Goal: Task Accomplishment & Management: Use online tool/utility

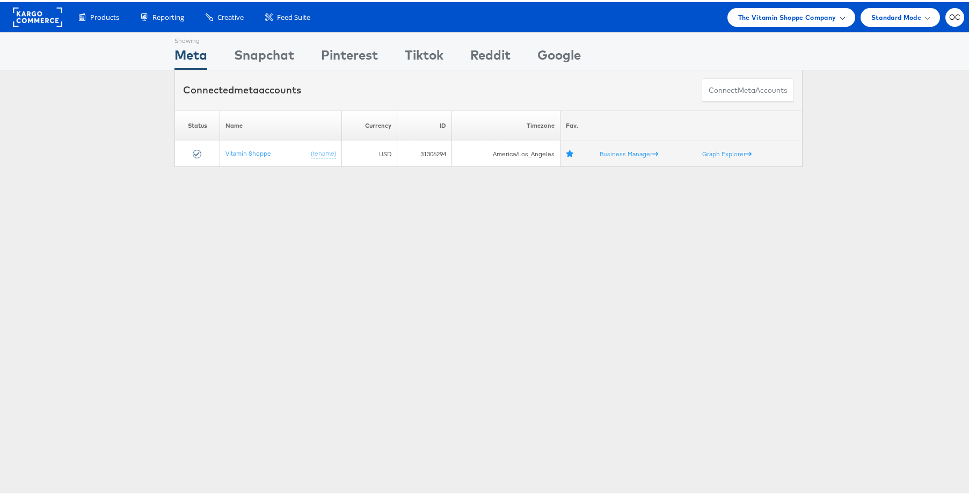
click at [796, 16] on span "The Vitamin Shoppe Company" at bounding box center [787, 15] width 98 height 11
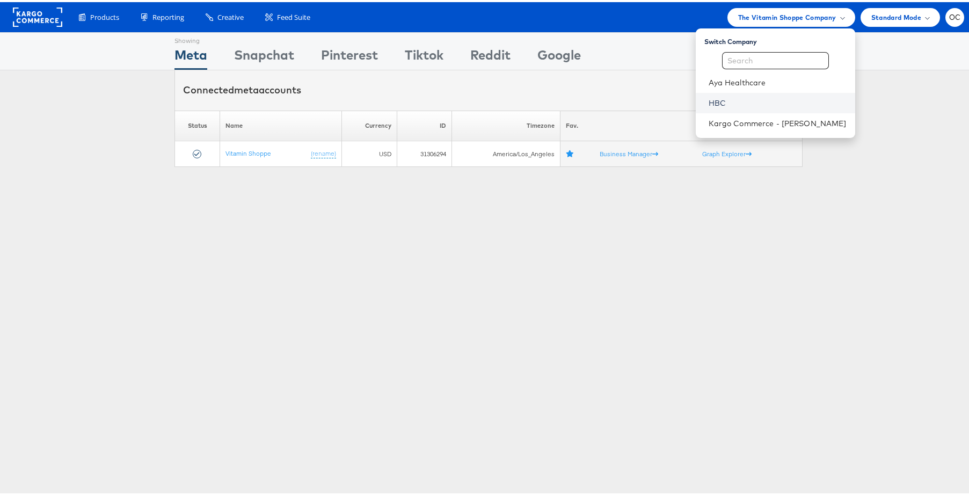
click at [727, 103] on link "HBC" at bounding box center [777, 101] width 138 height 11
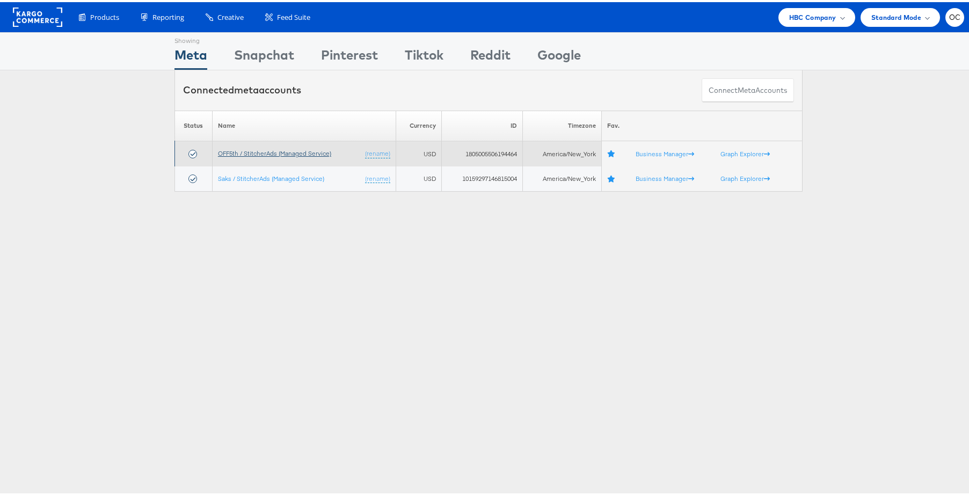
click at [265, 152] on link "OFF5th / StitcherAds (Managed Service)" at bounding box center [274, 151] width 113 height 8
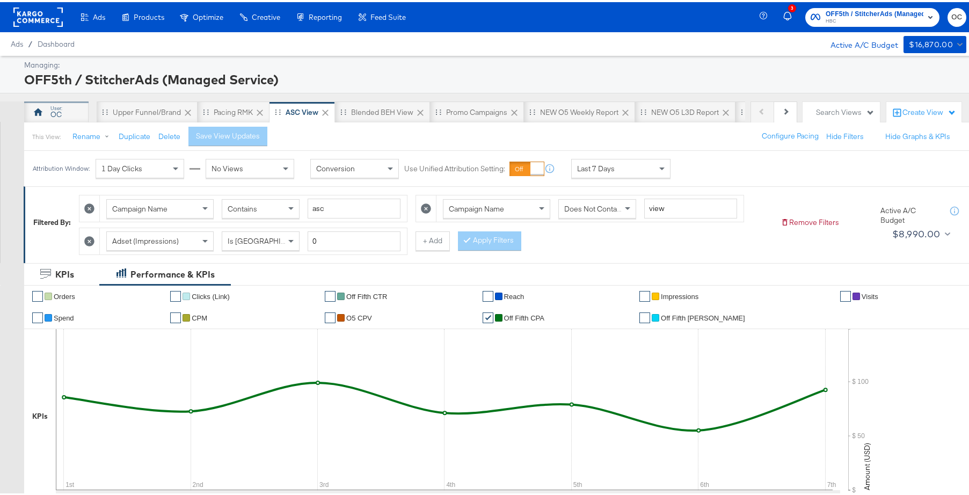
click at [62, 116] on div "OC" at bounding box center [56, 109] width 64 height 21
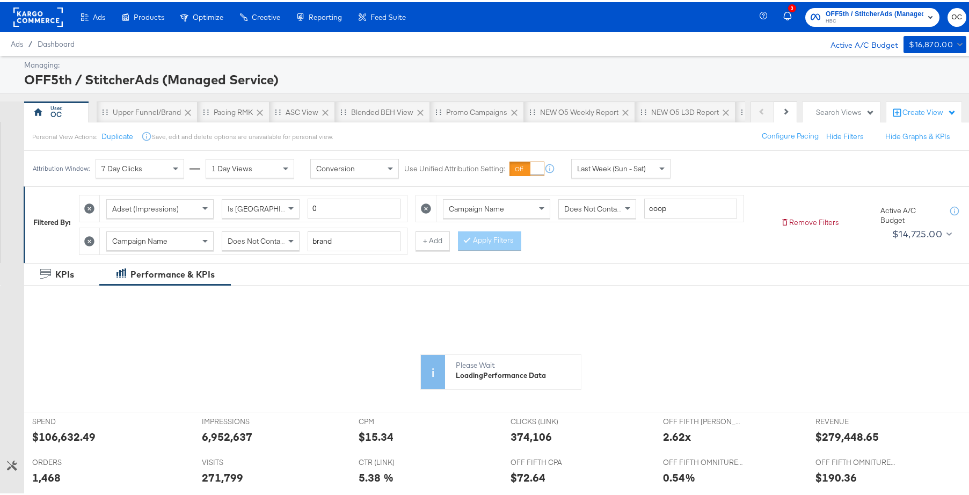
click at [93, 242] on icon at bounding box center [89, 239] width 10 height 10
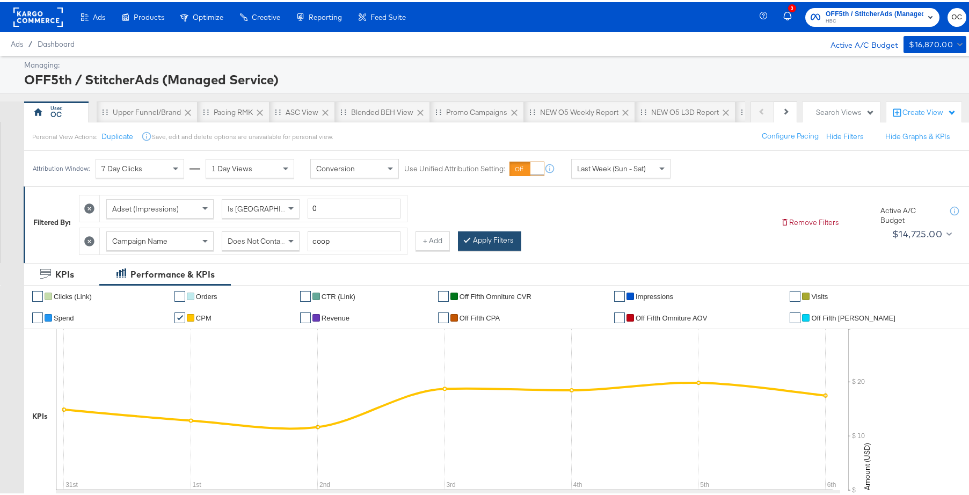
click at [485, 238] on button "Apply Filters" at bounding box center [489, 238] width 63 height 19
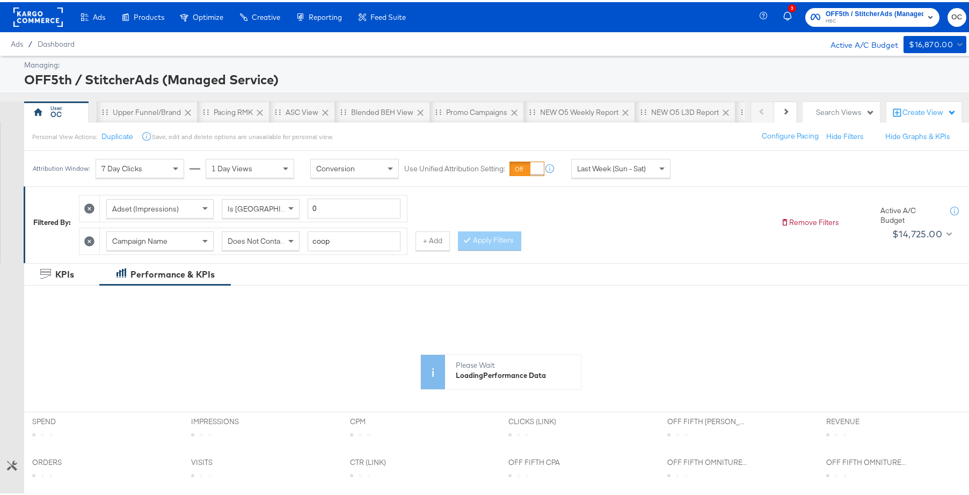
click at [646, 159] on div "Last Week (Sun - Sat)" at bounding box center [621, 166] width 98 height 18
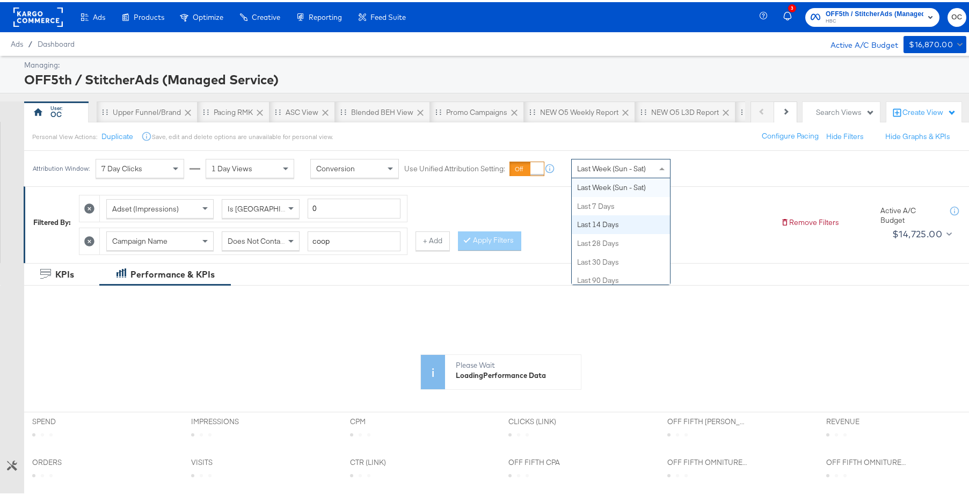
scroll to position [10, 0]
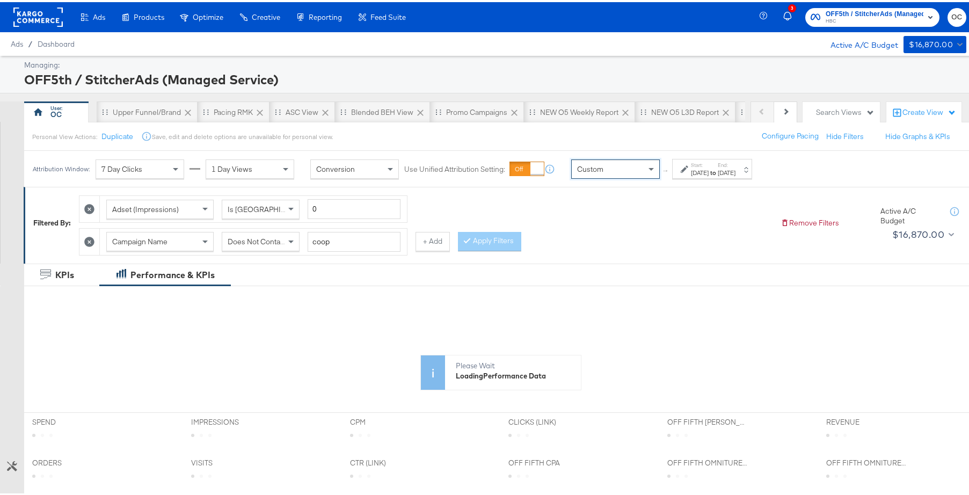
click at [696, 174] on div "Sep 8th 2025" at bounding box center [700, 170] width 18 height 9
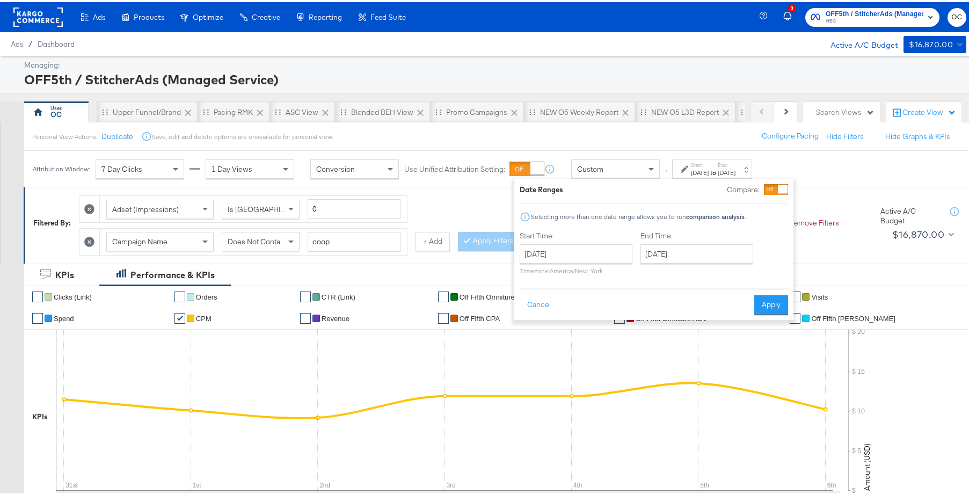
click at [776, 189] on div at bounding box center [776, 187] width 24 height 11
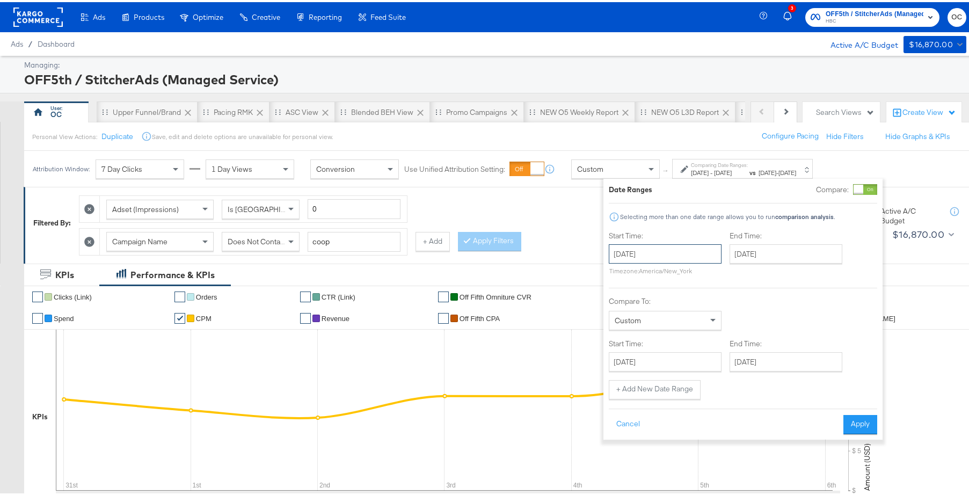
click at [639, 245] on input "September 8th 2025" at bounding box center [665, 251] width 113 height 19
click at [618, 273] on span "‹" at bounding box center [620, 274] width 17 height 16
click at [622, 364] on td "24" at bounding box center [621, 366] width 18 height 15
type input "August 24th 2025"
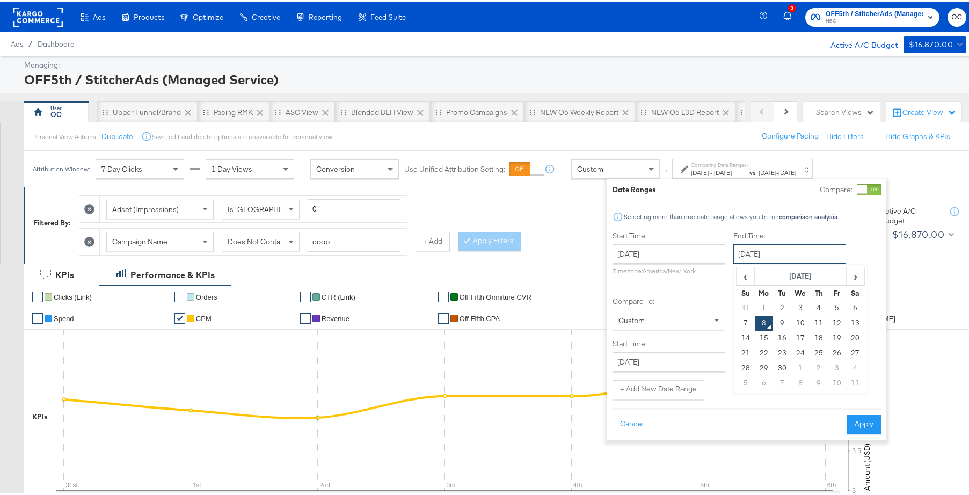
click at [790, 258] on input "September 8th 2025" at bounding box center [789, 251] width 113 height 19
click at [746, 277] on span "‹" at bounding box center [745, 274] width 17 height 16
click at [853, 366] on td "30" at bounding box center [855, 366] width 18 height 15
type input "August 30th 2025"
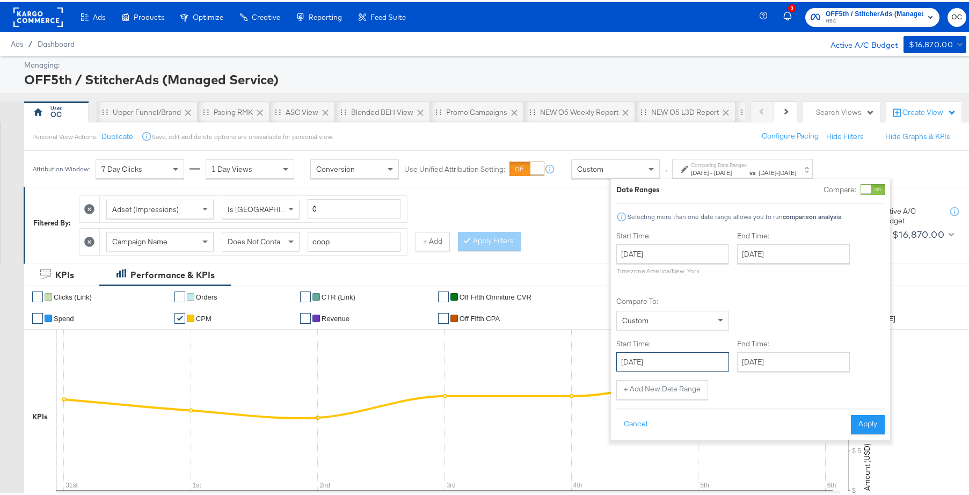
click at [678, 364] on input "September 8th 2025" at bounding box center [672, 359] width 113 height 19
click at [631, 414] on td "31" at bounding box center [628, 413] width 18 height 15
type input "August 1st 2025"
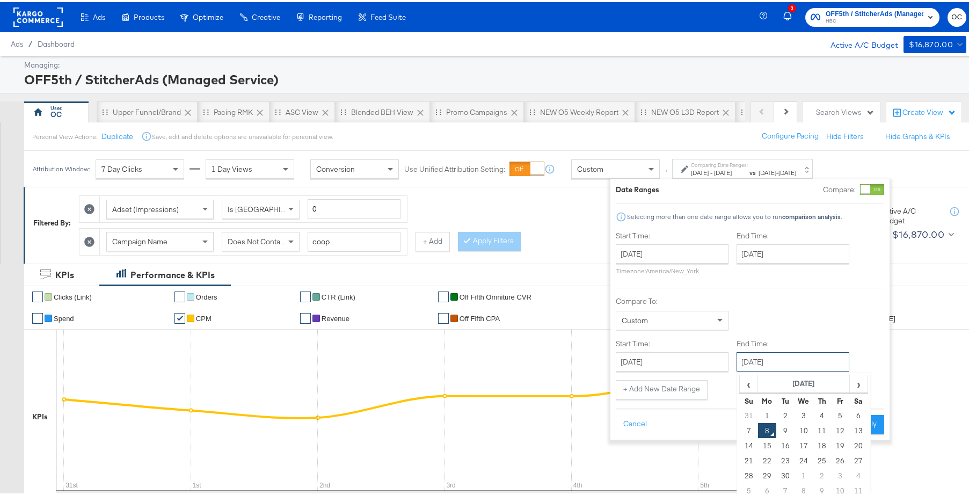
click at [796, 361] on input "September 8th 2025" at bounding box center [792, 359] width 113 height 19
click at [855, 414] on td "6" at bounding box center [858, 413] width 18 height 15
type input "September 6th 2025"
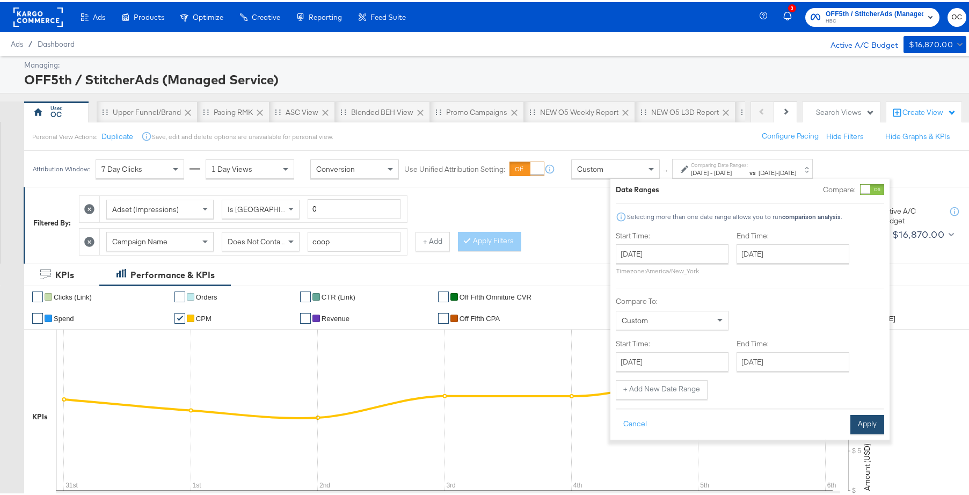
click at [865, 418] on button "Apply" at bounding box center [867, 422] width 34 height 19
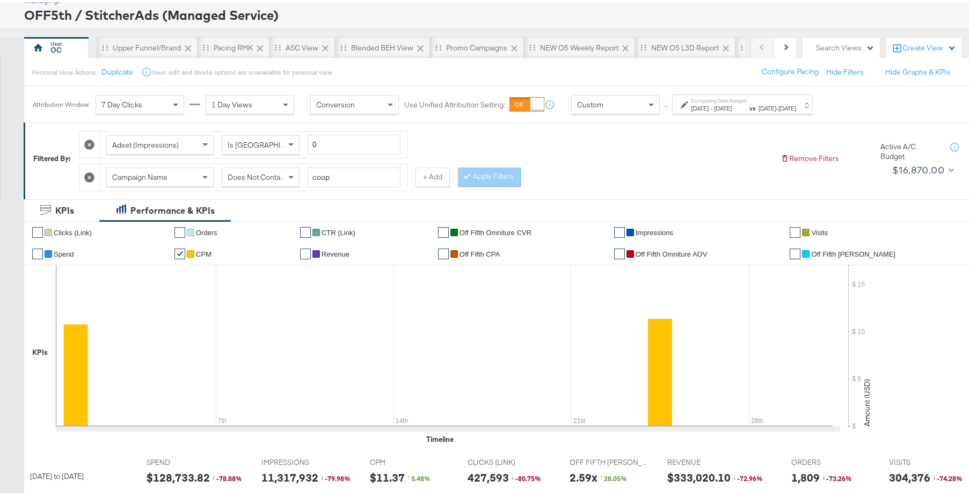
scroll to position [0, 0]
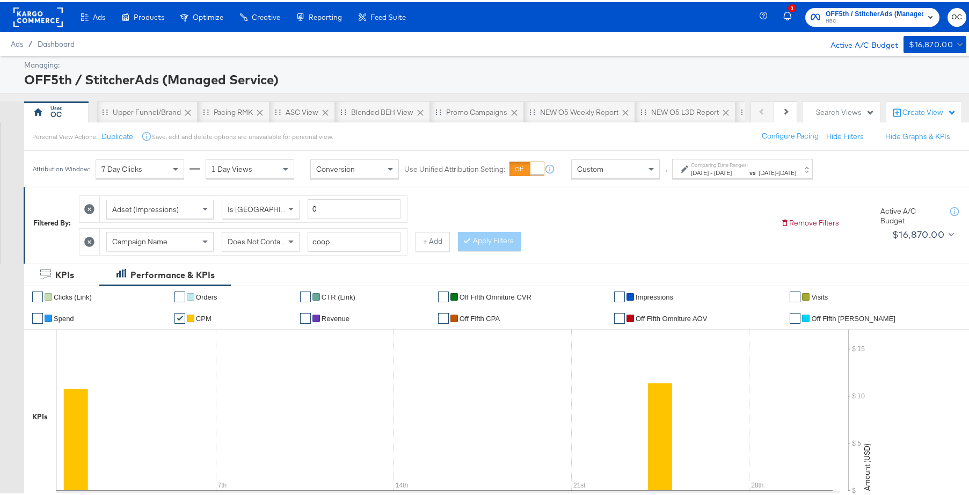
click at [732, 169] on span "Aug 30th 2025" at bounding box center [723, 170] width 18 height 8
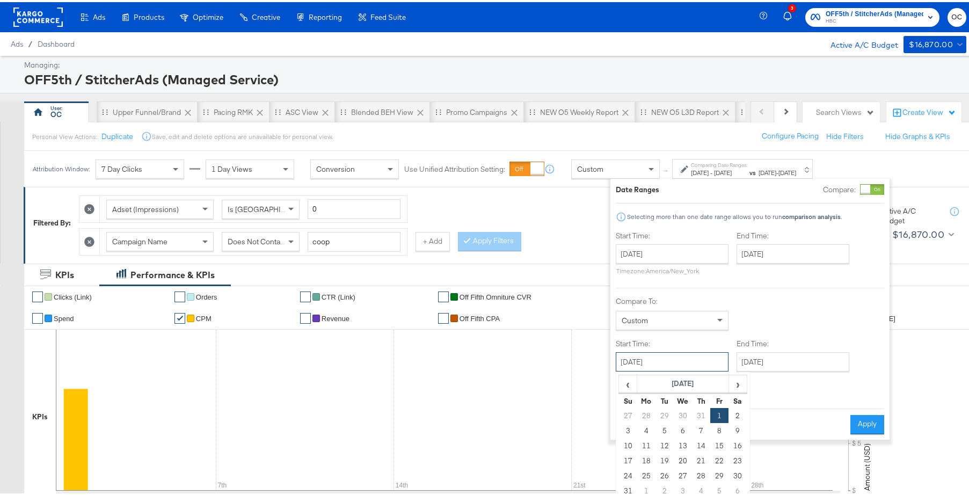
click at [721, 359] on input "August 1st 2025" at bounding box center [672, 359] width 113 height 19
click at [735, 383] on span "›" at bounding box center [737, 382] width 17 height 16
click at [632, 416] on td "31" at bounding box center [628, 413] width 18 height 15
click at [693, 356] on input "August 1st 2025" at bounding box center [672, 359] width 113 height 19
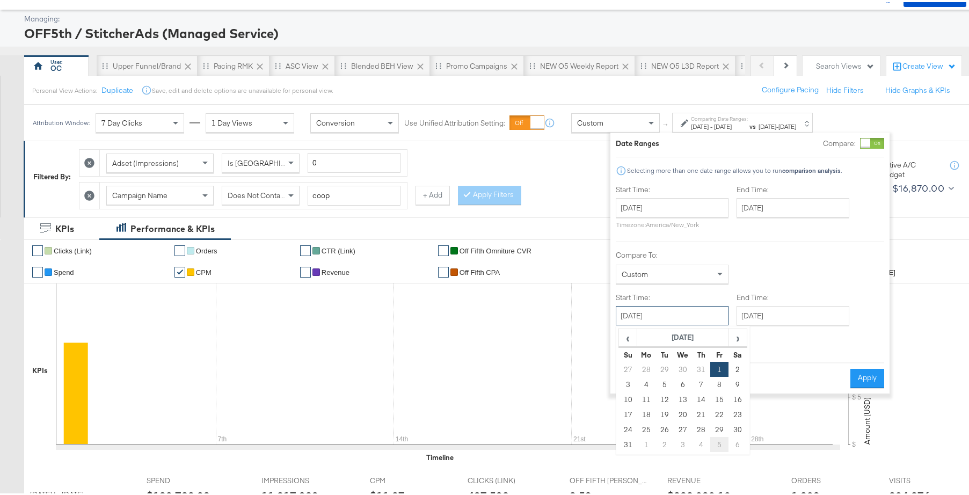
scroll to position [59, 0]
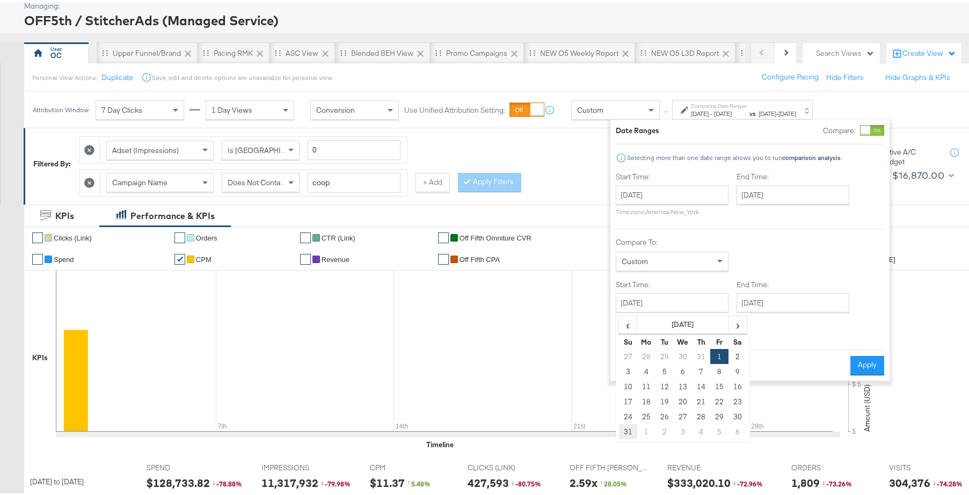
click at [627, 431] on td "31" at bounding box center [628, 429] width 18 height 15
type input "August 31st 2025"
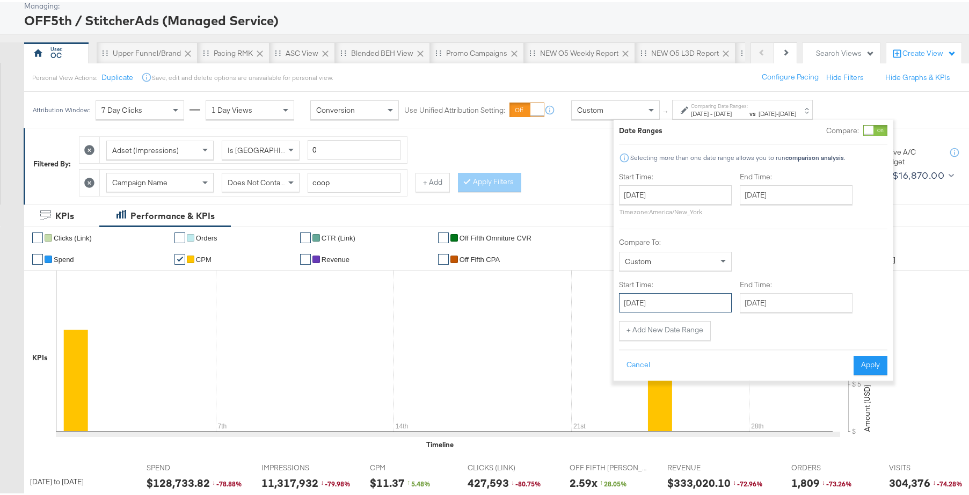
click at [702, 305] on input "August 31st 2025" at bounding box center [675, 300] width 113 height 19
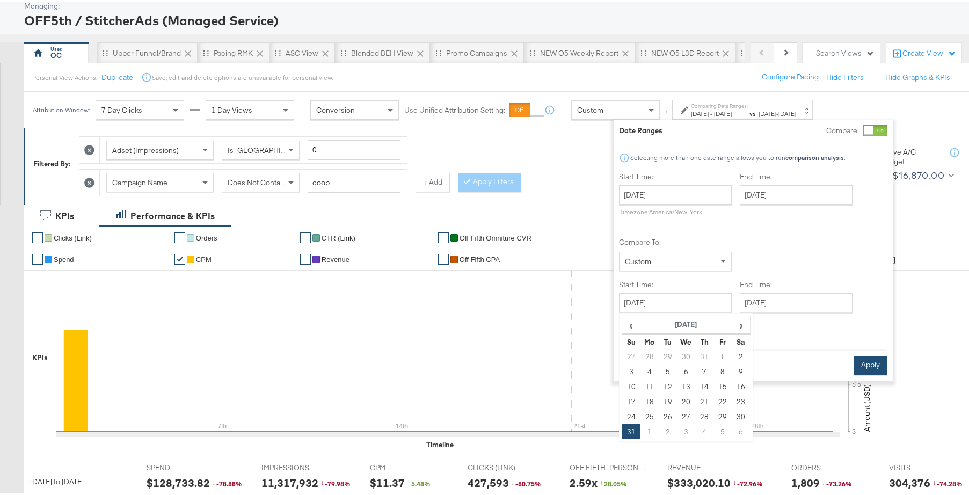
click at [859, 369] on button "Apply" at bounding box center [870, 363] width 34 height 19
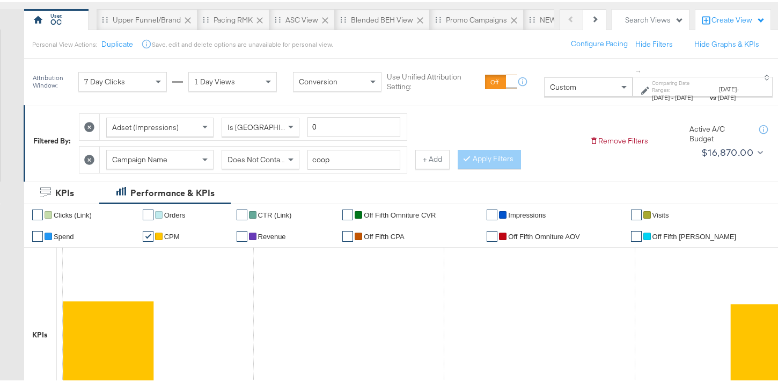
scroll to position [0, 0]
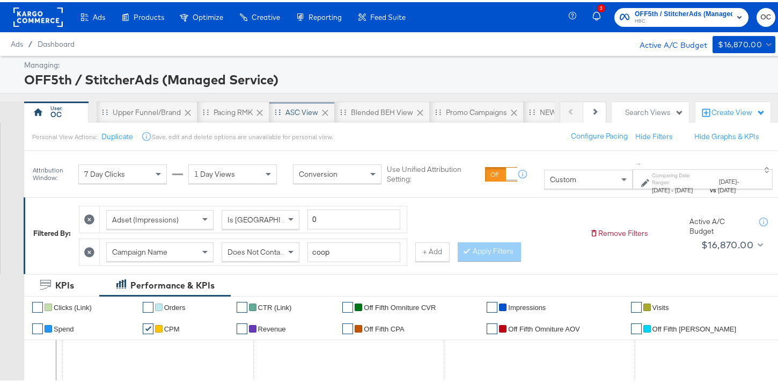
drag, startPoint x: 282, startPoint y: 114, endPoint x: 290, endPoint y: 119, distance: 9.1
click at [282, 114] on div "ASC View" at bounding box center [301, 109] width 65 height 21
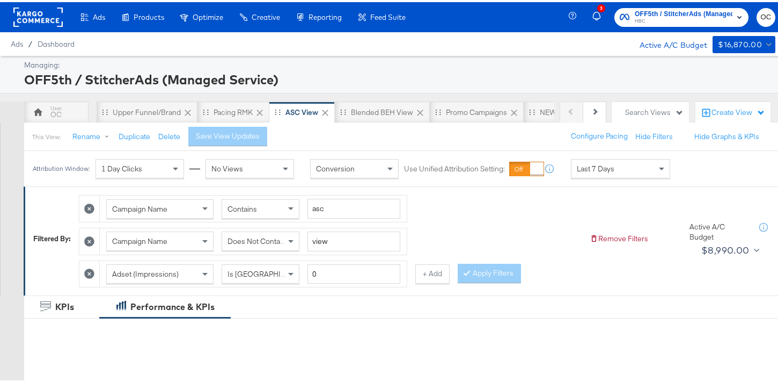
drag, startPoint x: 430, startPoint y: 274, endPoint x: 425, endPoint y: 278, distance: 7.0
click at [430, 274] on button "+ Add" at bounding box center [432, 271] width 34 height 19
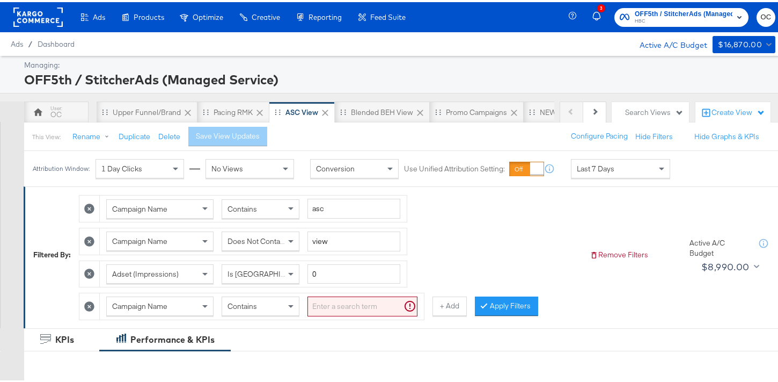
click at [271, 306] on div "Contains" at bounding box center [260, 304] width 77 height 18
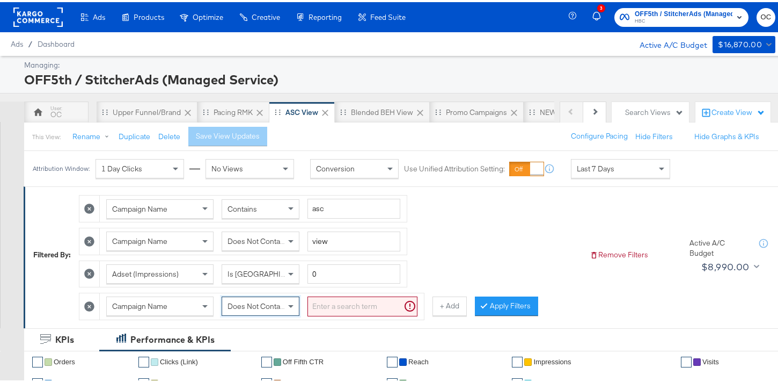
click at [333, 305] on input "search" at bounding box center [363, 304] width 110 height 20
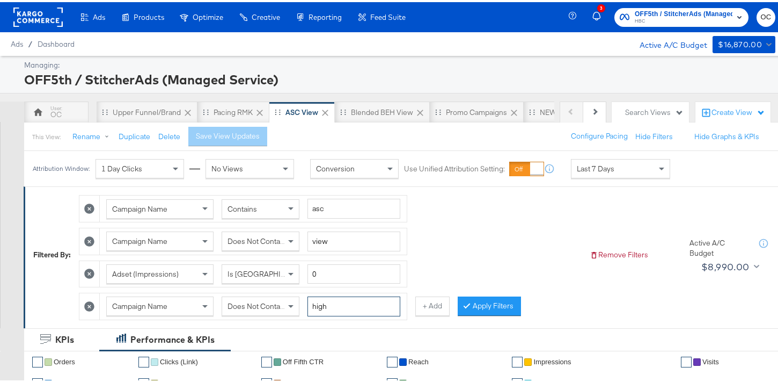
type input "high"
click at [458, 304] on button "Apply Filters" at bounding box center [489, 303] width 63 height 19
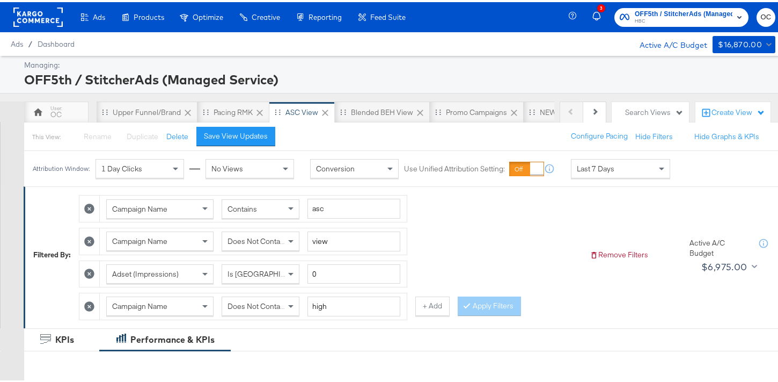
click at [640, 167] on div "Last 7 Days" at bounding box center [621, 166] width 98 height 18
click at [704, 172] on div "Start: Sep 8th 2025 to End: Sep 8th 2025" at bounding box center [713, 167] width 45 height 16
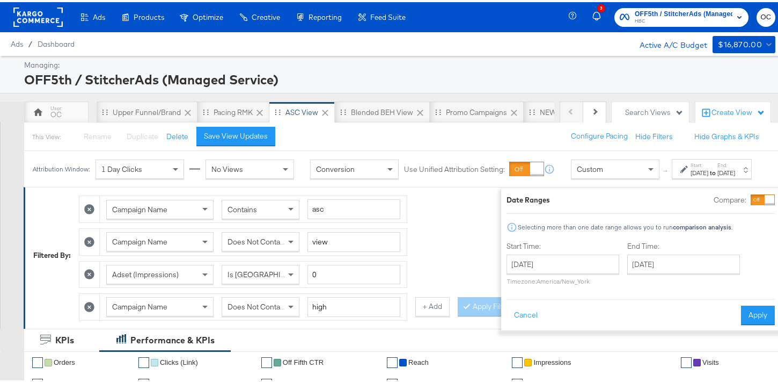
click at [765, 200] on div at bounding box center [770, 198] width 10 height 10
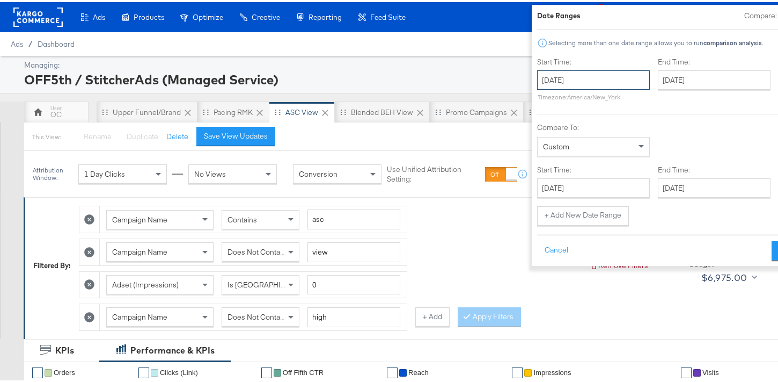
click at [557, 84] on input "September 8th 2025" at bounding box center [593, 77] width 113 height 19
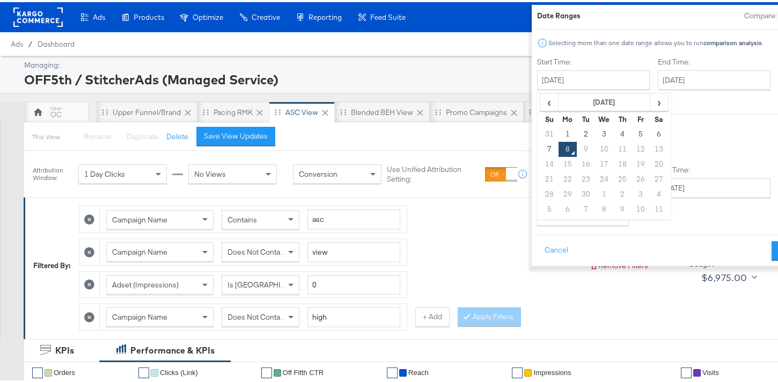
click at [540, 109] on th "Su" at bounding box center [549, 116] width 18 height 15
click at [541, 101] on span "‹" at bounding box center [549, 100] width 17 height 16
click at [540, 191] on td "24" at bounding box center [549, 192] width 18 height 15
type input "August 24th 2025"
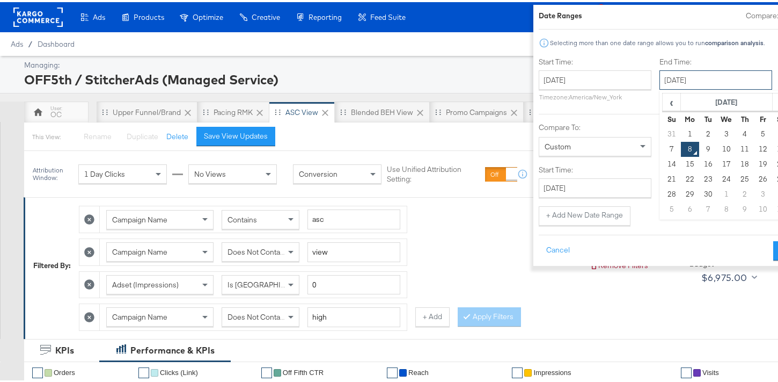
click at [660, 85] on input "September 8th 2025" at bounding box center [716, 77] width 113 height 19
click at [663, 101] on span "‹" at bounding box center [671, 100] width 17 height 16
click at [773, 194] on td "30" at bounding box center [782, 192] width 18 height 15
type input "August 30th 2025"
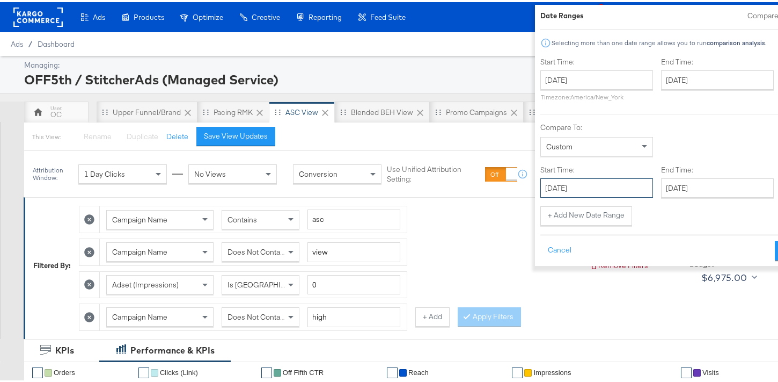
click at [554, 191] on input "September 8th 2025" at bounding box center [596, 185] width 113 height 19
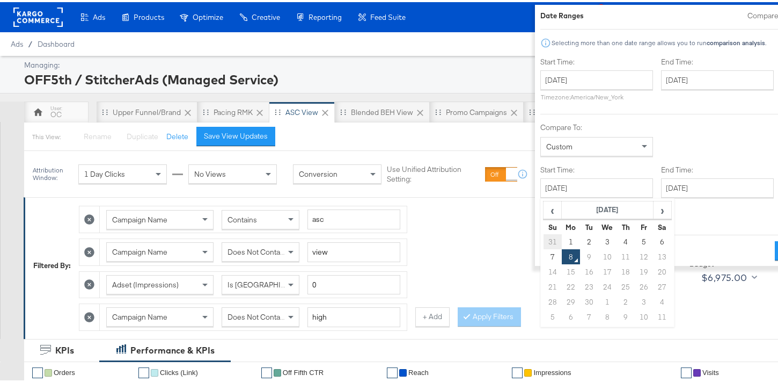
click at [544, 243] on td "31" at bounding box center [553, 239] width 18 height 15
click at [566, 187] on input "August 1st 2025" at bounding box center [596, 185] width 113 height 19
click at [544, 315] on td "31" at bounding box center [553, 314] width 18 height 15
type input "August 31st 2025"
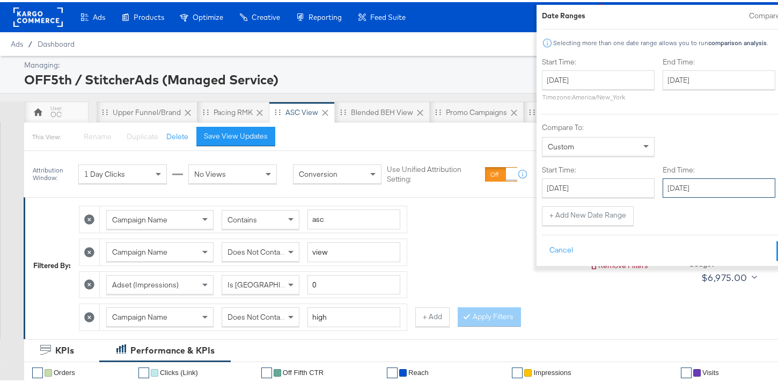
click at [663, 193] on input "September 8th 2025" at bounding box center [719, 185] width 113 height 19
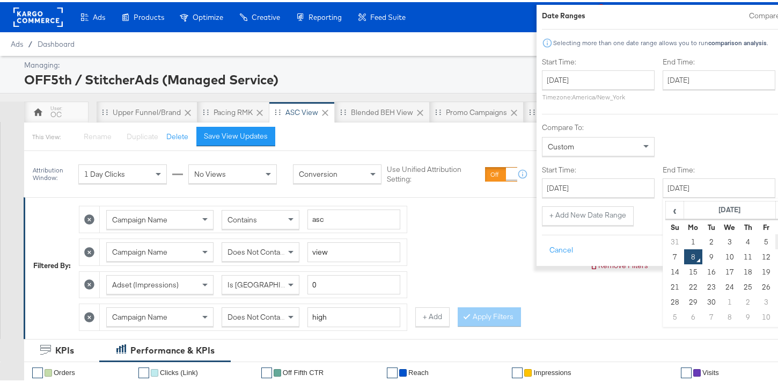
click at [776, 243] on td "6" at bounding box center [785, 239] width 18 height 15
type input "September 6th 2025"
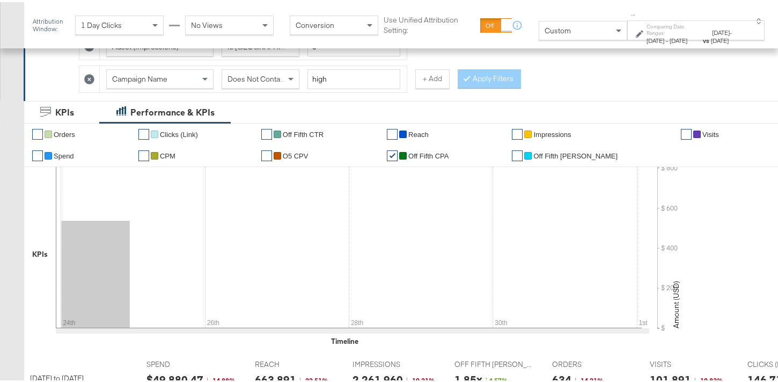
scroll to position [230, 0]
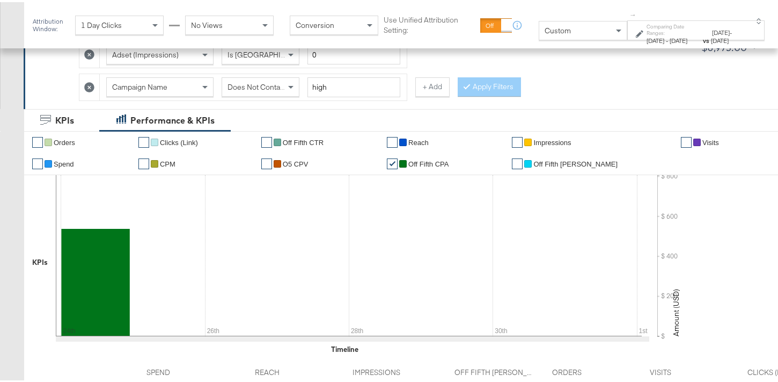
click at [255, 83] on span "Does Not Contain" at bounding box center [257, 85] width 59 height 10
click at [479, 88] on button "Apply Filters" at bounding box center [489, 84] width 63 height 19
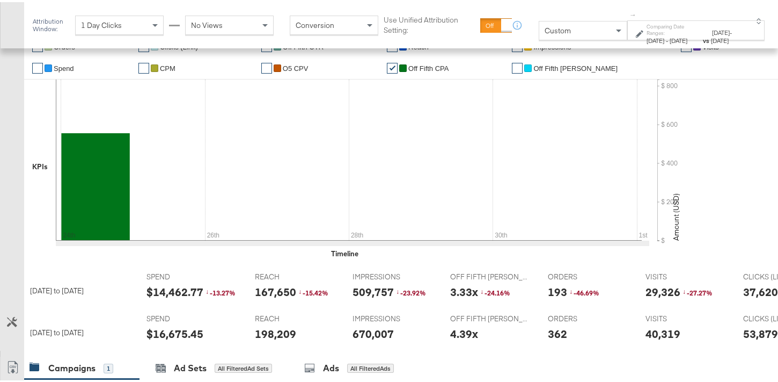
scroll to position [229, 0]
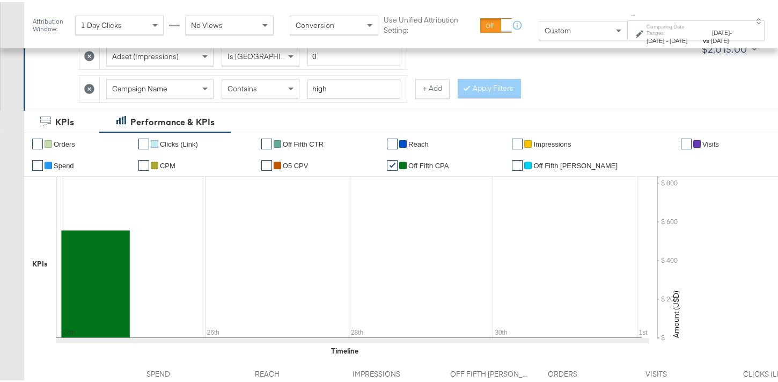
click at [91, 86] on icon at bounding box center [89, 87] width 10 height 10
click at [91, 108] on div "KPIs" at bounding box center [61, 119] width 75 height 23
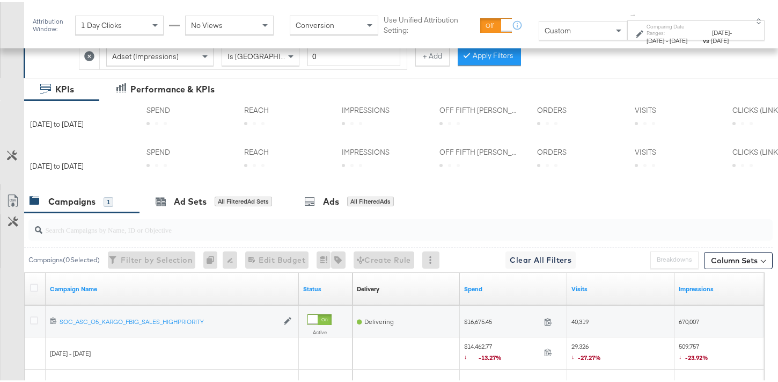
click at [499, 61] on button "Apply Filters" at bounding box center [489, 53] width 63 height 19
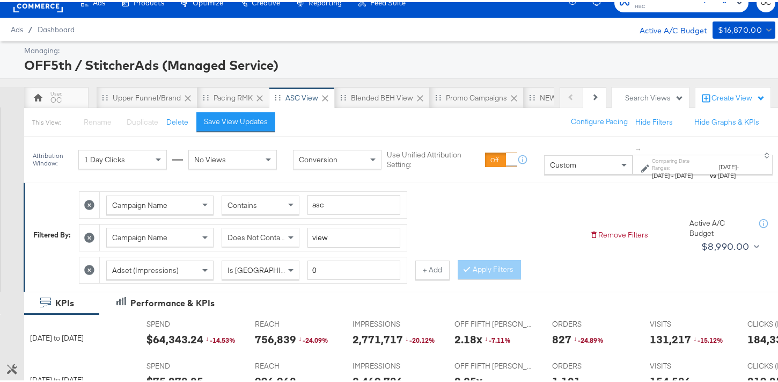
scroll to position [0, 0]
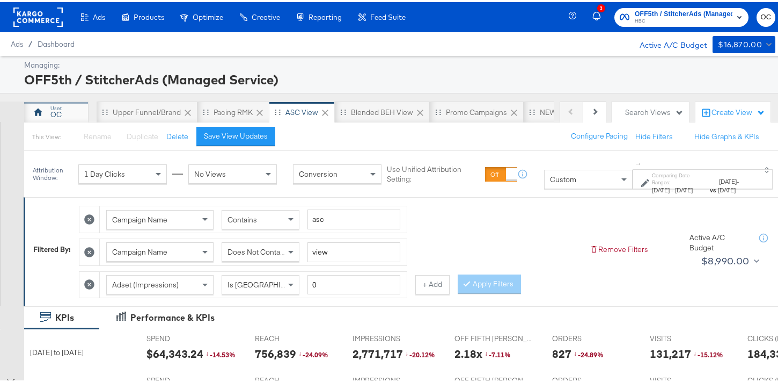
click at [46, 113] on div "OC" at bounding box center [56, 109] width 64 height 21
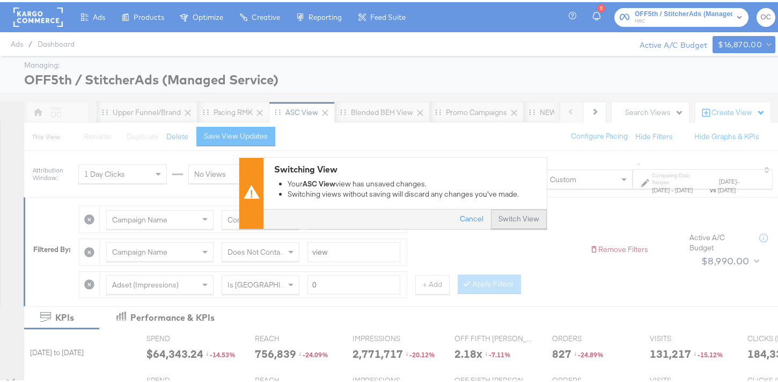
click at [525, 218] on button "Switch View" at bounding box center [519, 216] width 56 height 19
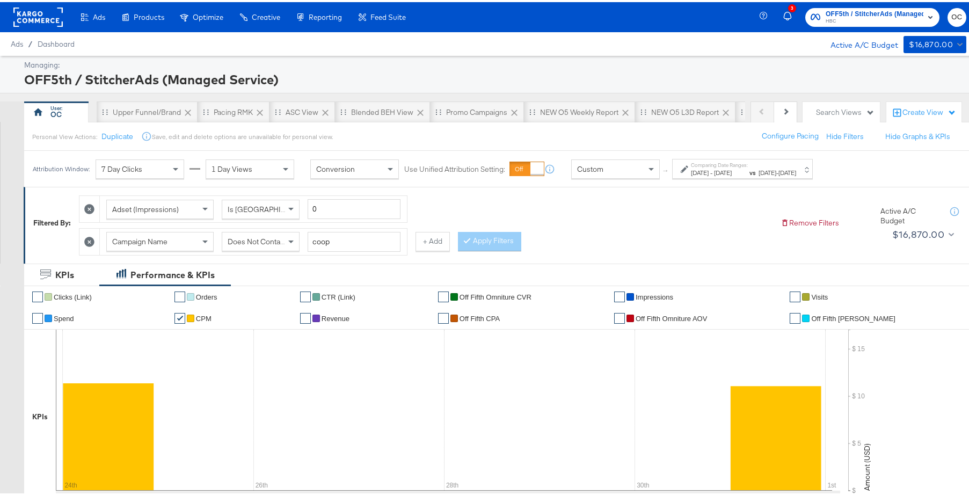
click at [42, 18] on rect at bounding box center [37, 14] width 49 height 19
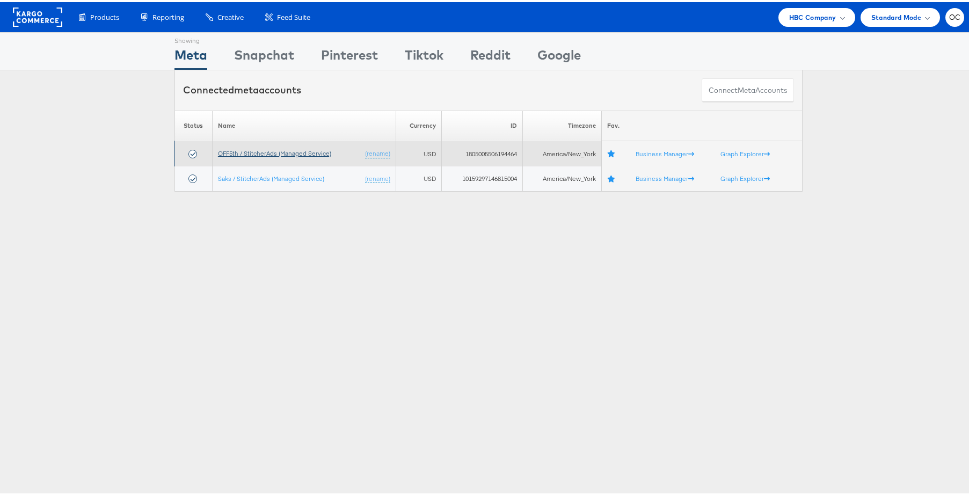
click at [283, 151] on link "OFF5th / StitcherAds (Managed Service)" at bounding box center [274, 151] width 113 height 8
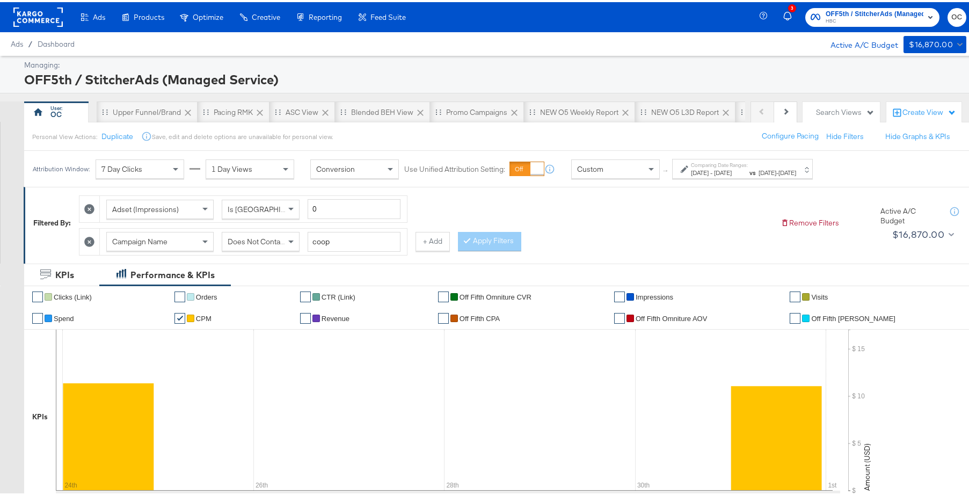
click at [732, 166] on span "Aug 30th 2025" at bounding box center [723, 170] width 18 height 8
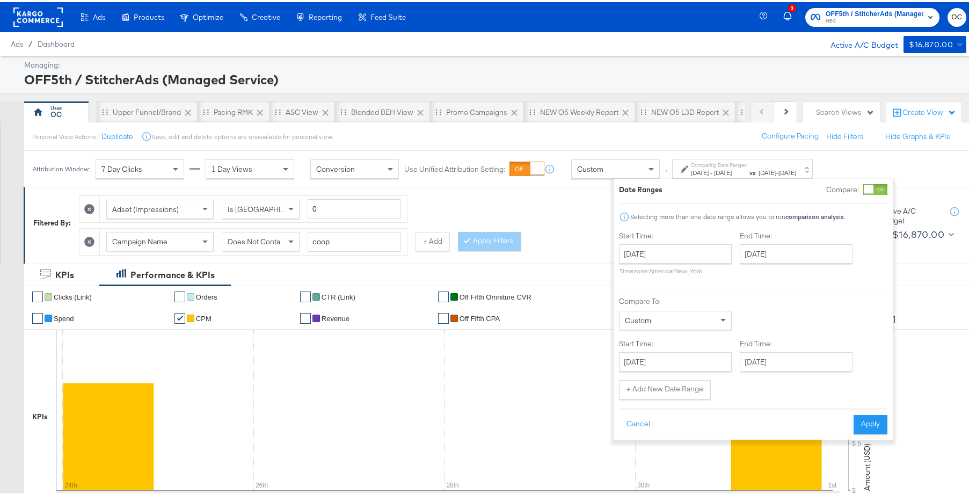
click at [871, 189] on div at bounding box center [869, 187] width 10 height 10
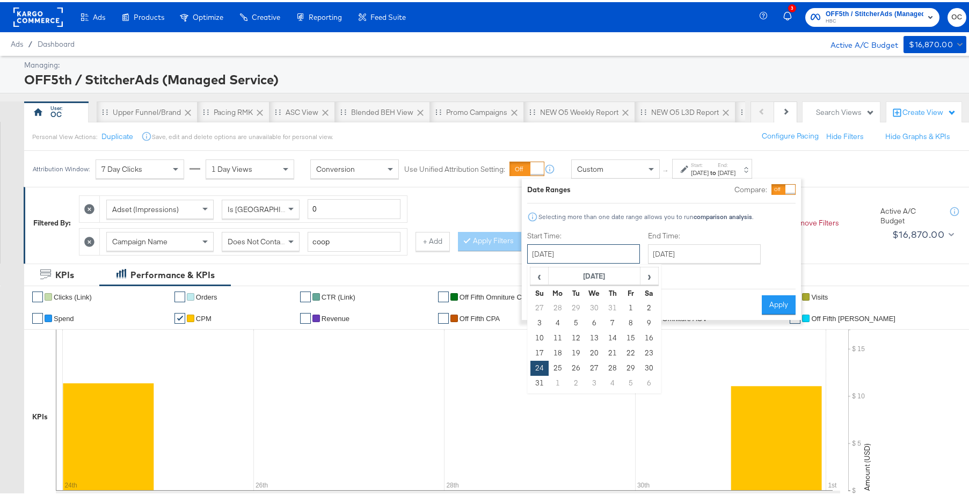
click at [608, 259] on input "August 24th 2025" at bounding box center [583, 251] width 113 height 19
click at [536, 278] on span "‹" at bounding box center [539, 274] width 17 height 16
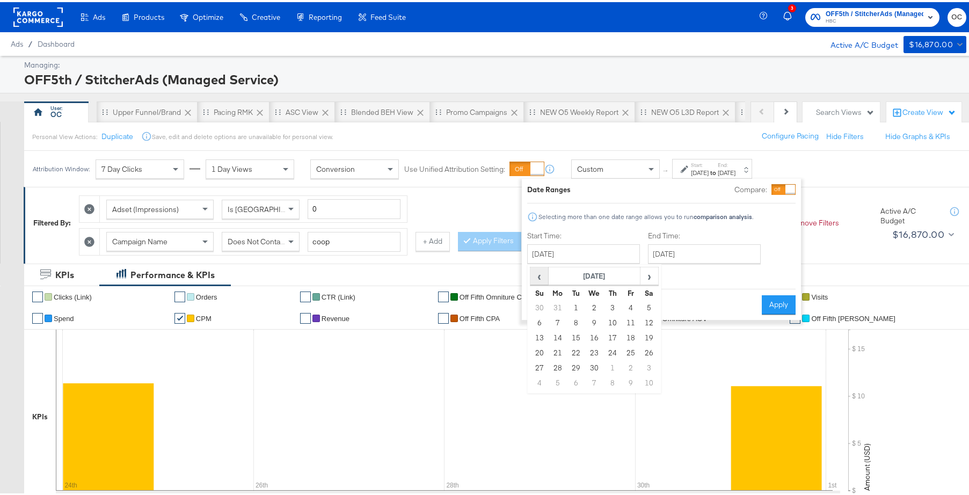
click at [536, 278] on span "‹" at bounding box center [539, 274] width 17 height 16
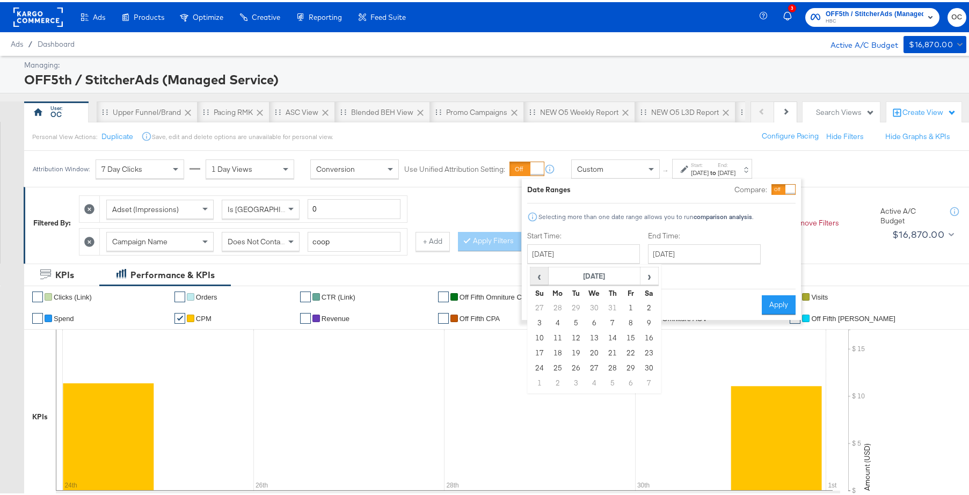
click at [536, 278] on span "‹" at bounding box center [539, 274] width 17 height 16
click at [580, 308] on td "1" at bounding box center [576, 305] width 18 height 15
type input "October 1st 2024"
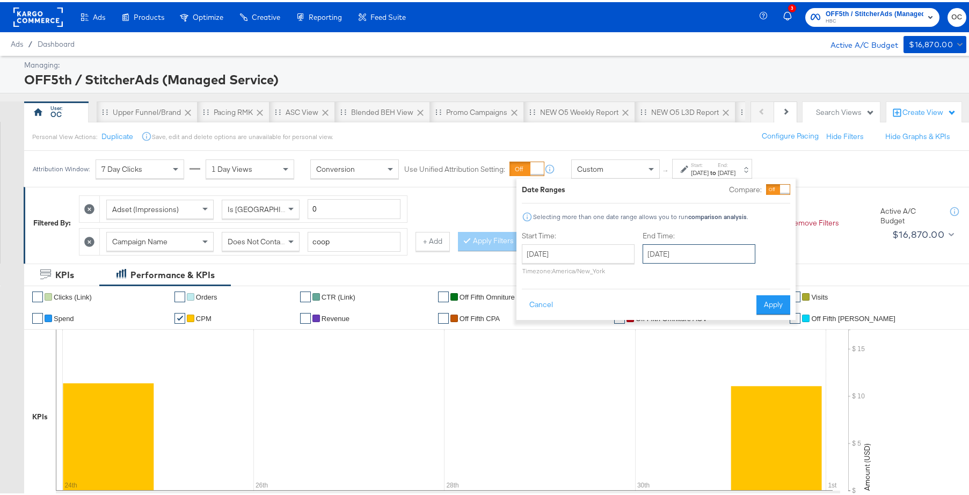
click at [669, 256] on input "August 30th 2025" at bounding box center [698, 251] width 113 height 19
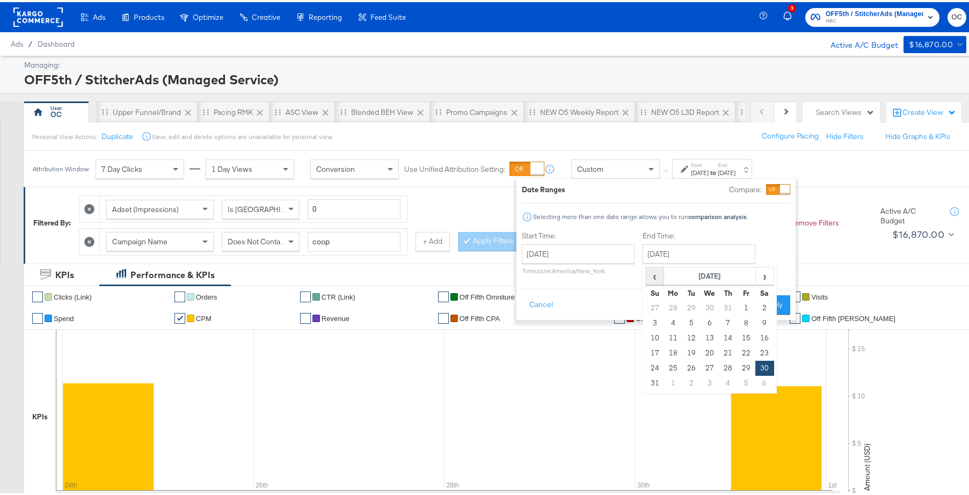
click at [659, 279] on span "‹" at bounding box center [654, 274] width 17 height 16
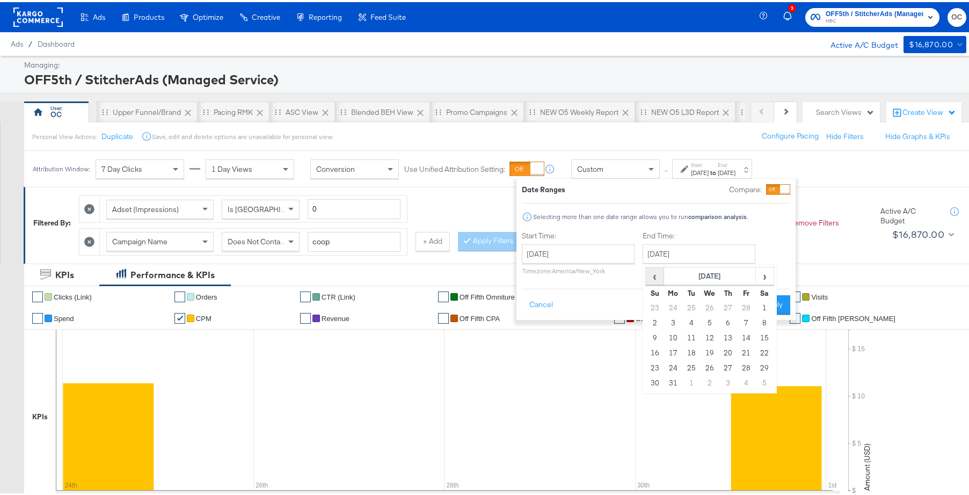
click at [659, 279] on span "‹" at bounding box center [654, 274] width 17 height 16
click at [764, 281] on span "›" at bounding box center [764, 274] width 17 height 16
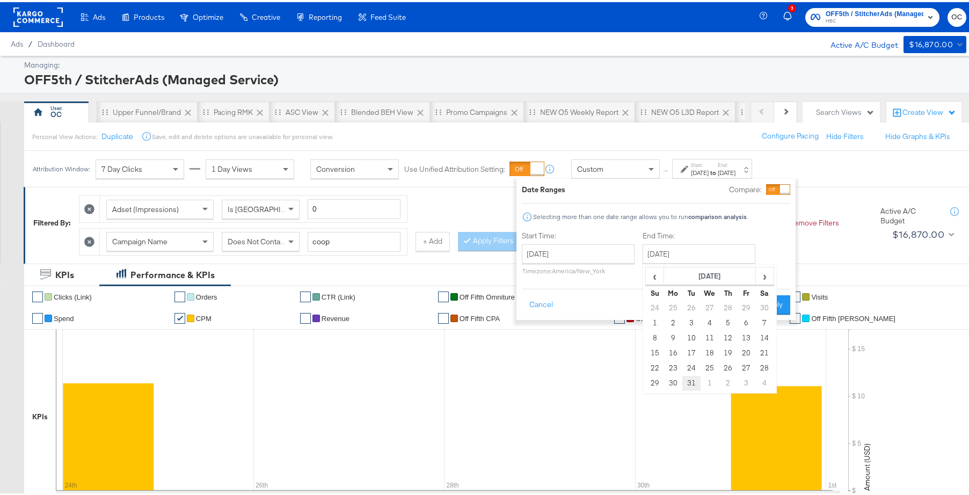
click at [692, 381] on td "31" at bounding box center [691, 381] width 18 height 15
type input "December 31st 2024"
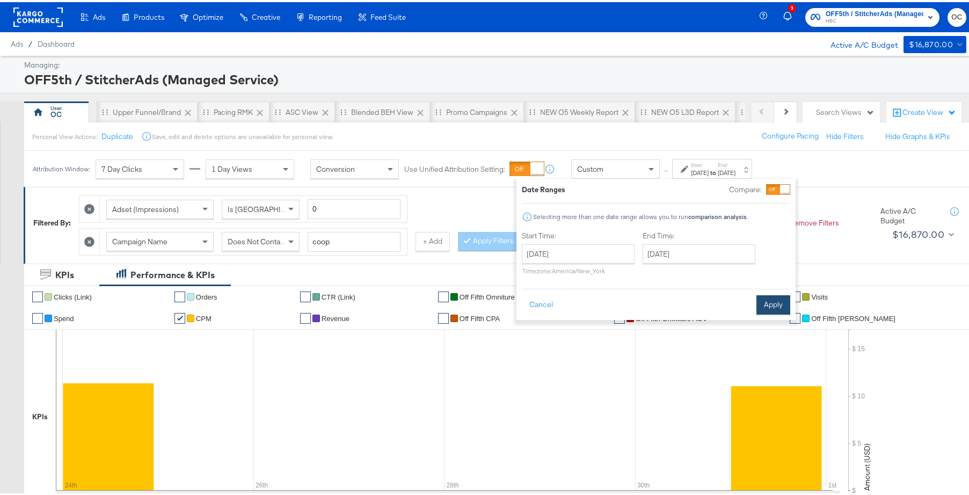
click at [776, 302] on button "Apply" at bounding box center [773, 302] width 34 height 19
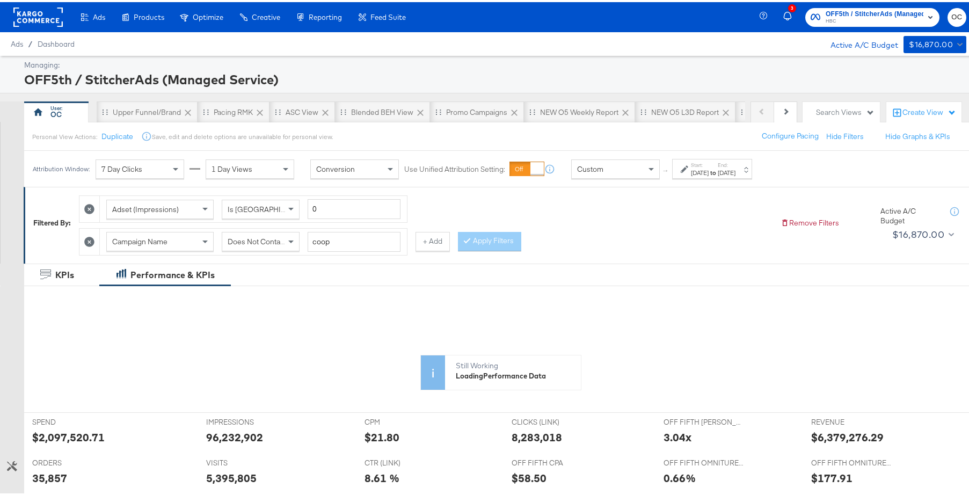
scroll to position [166, 0]
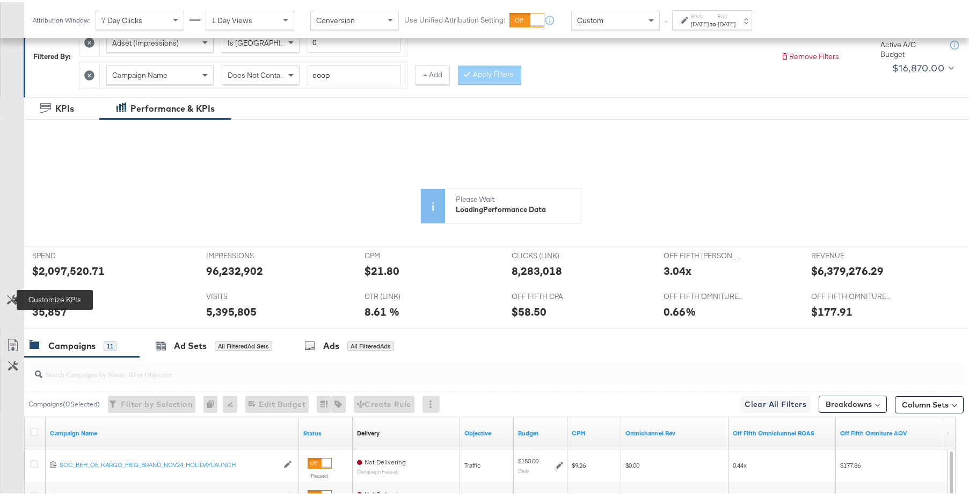
click at [14, 297] on icon at bounding box center [12, 298] width 10 height 10
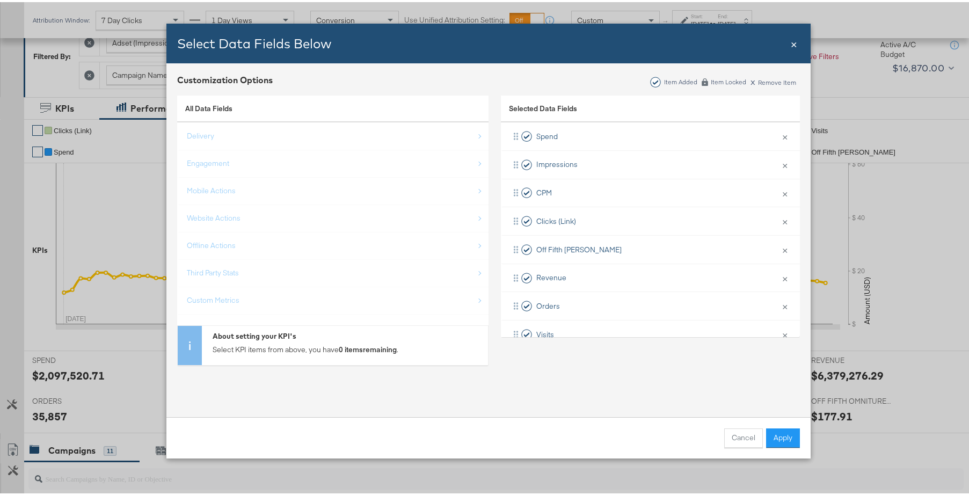
click at [791, 45] on span "×" at bounding box center [794, 41] width 6 height 14
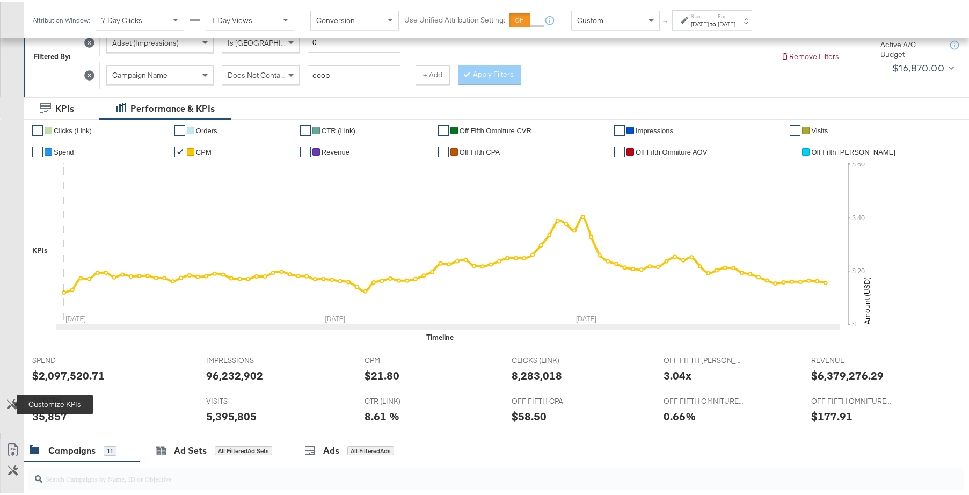
click at [10, 405] on icon at bounding box center [12, 402] width 10 height 10
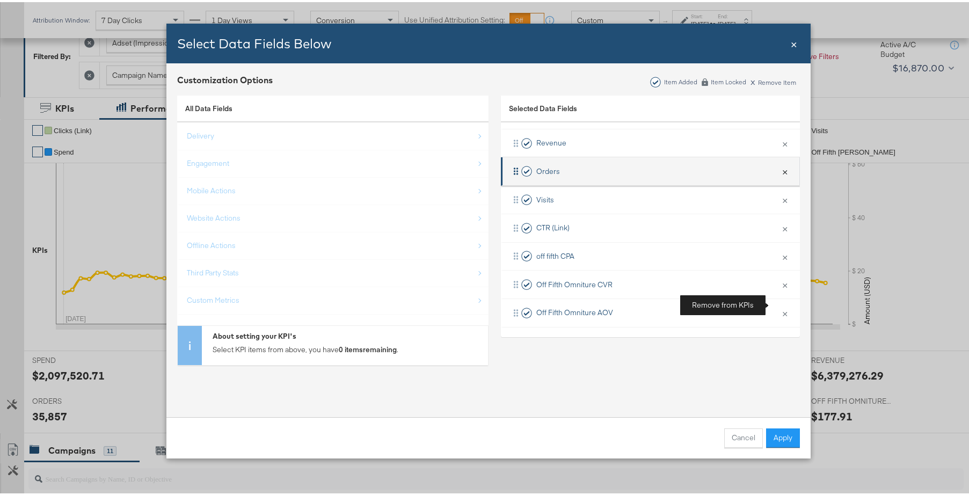
scroll to position [135, 0]
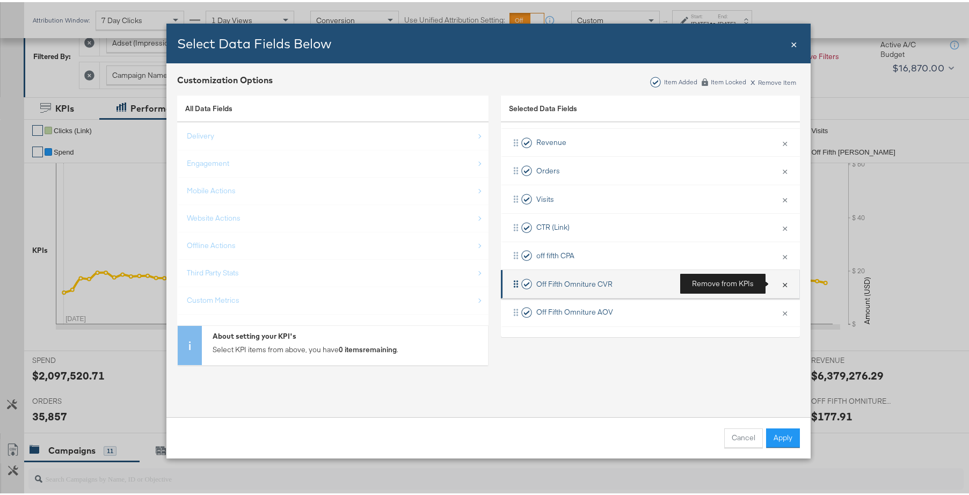
click at [778, 284] on button "×" at bounding box center [785, 282] width 14 height 23
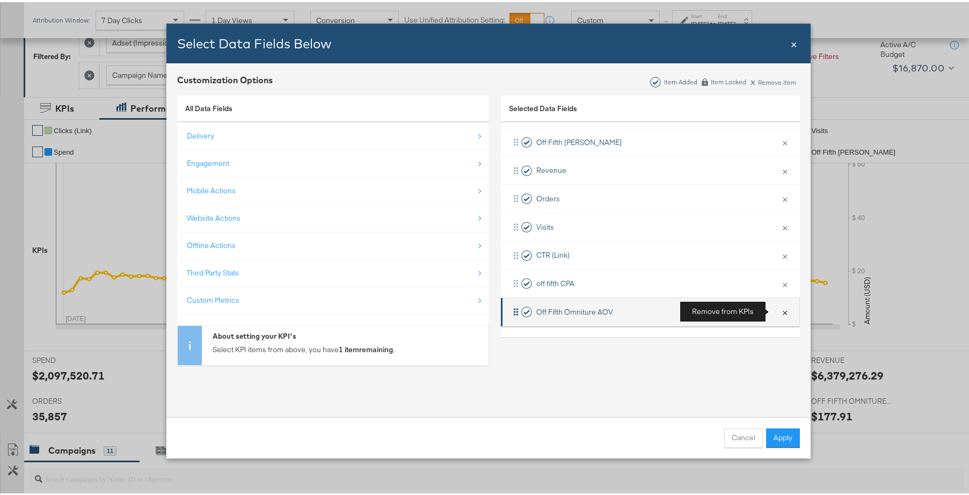
click at [778, 312] on button "×" at bounding box center [785, 309] width 14 height 23
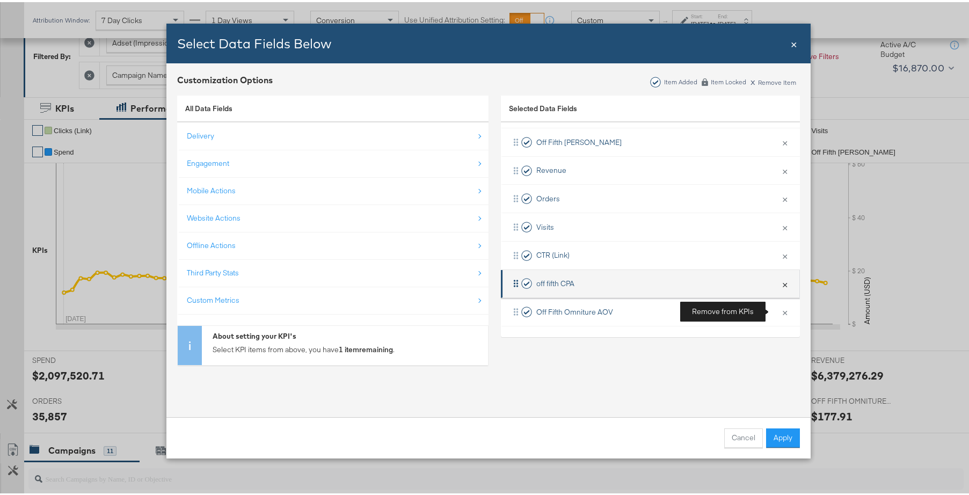
scroll to position [79, 0]
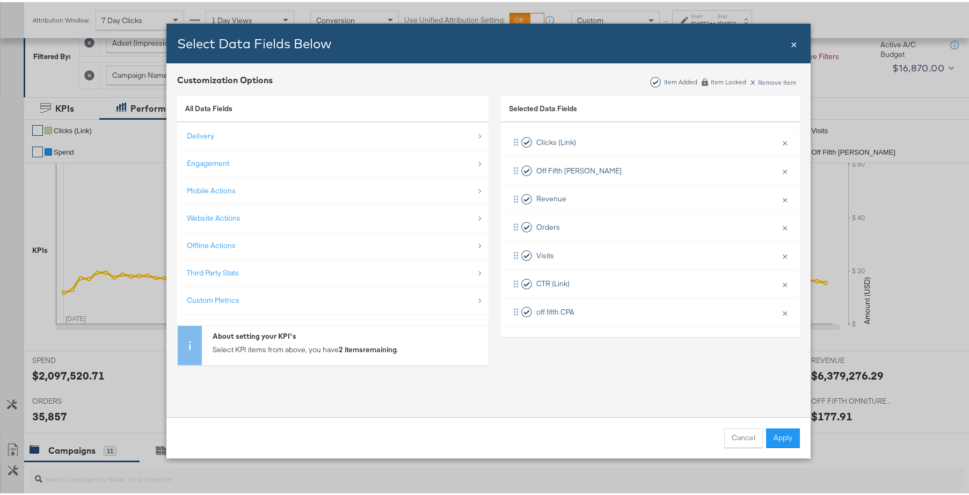
click at [791, 45] on span "×" at bounding box center [794, 41] width 6 height 14
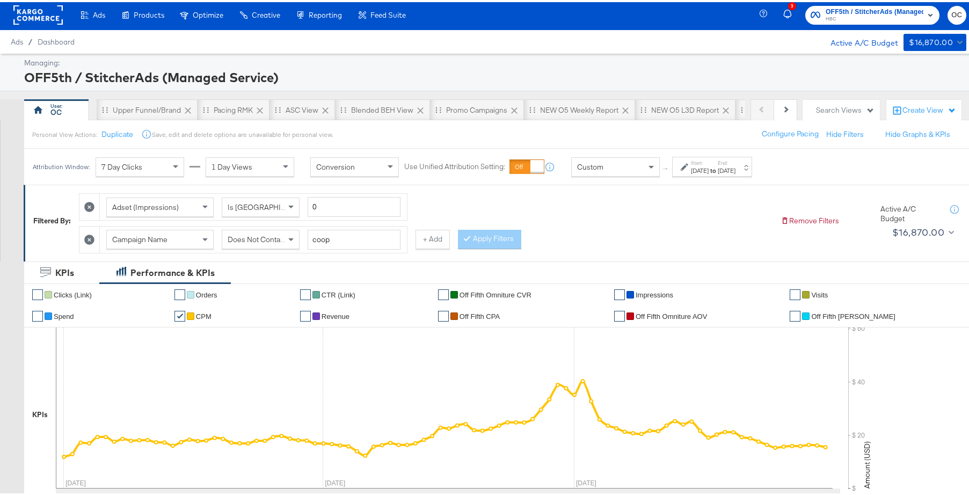
scroll to position [0, 0]
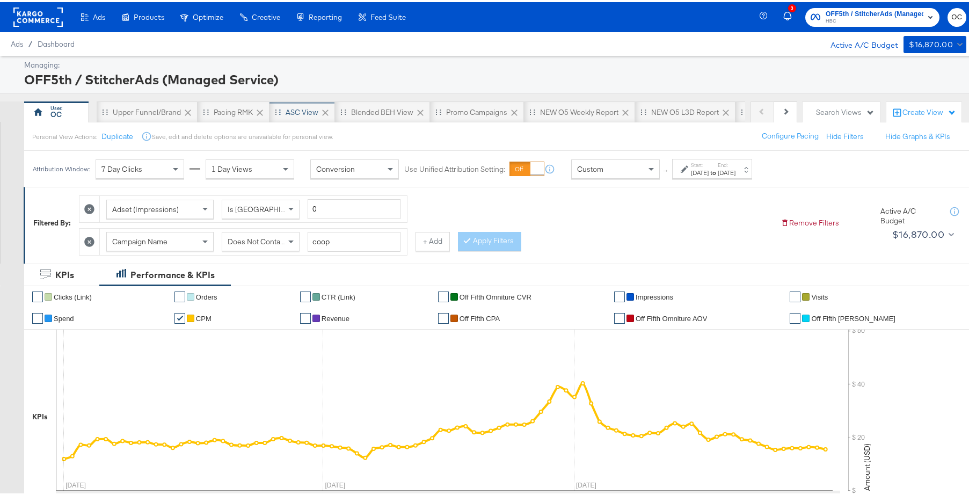
click at [293, 114] on div "ASC View" at bounding box center [302, 110] width 33 height 10
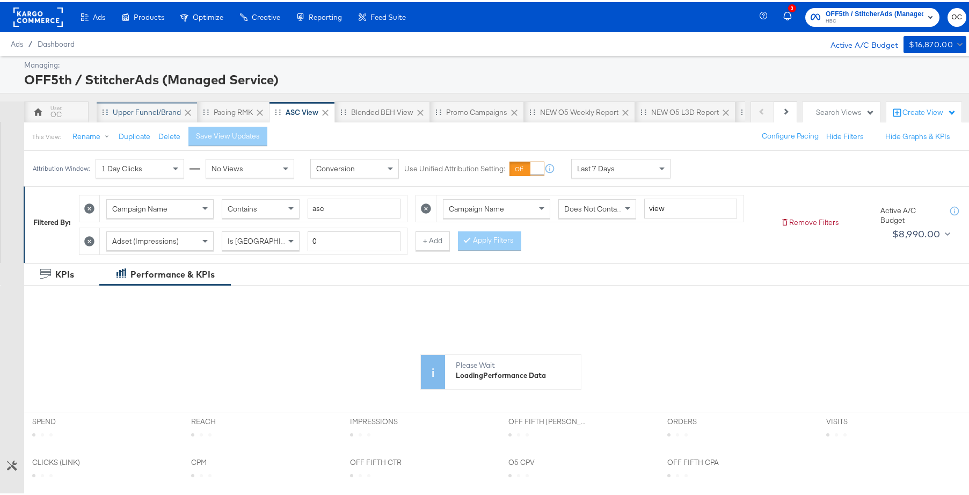
click at [150, 116] on div "Upper Funnel/Brand" at bounding box center [147, 109] width 101 height 21
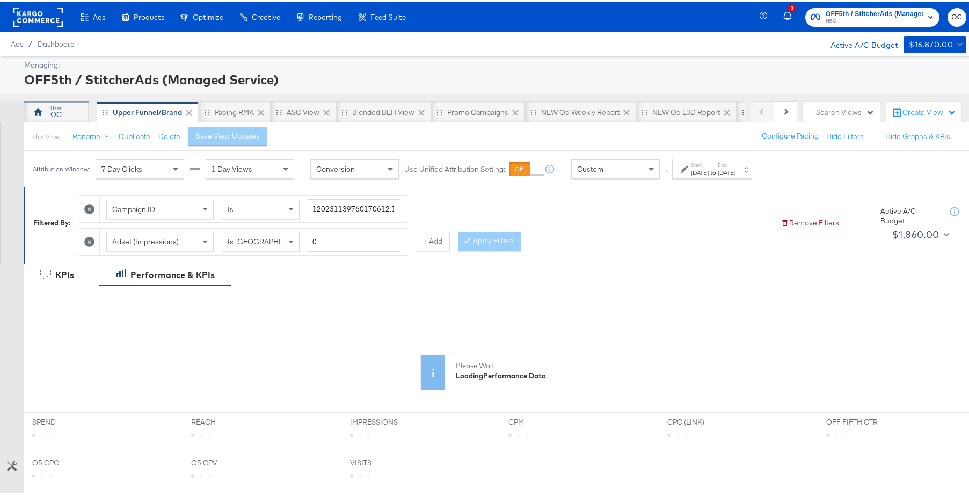
click at [55, 108] on div "OC" at bounding box center [55, 112] width 11 height 10
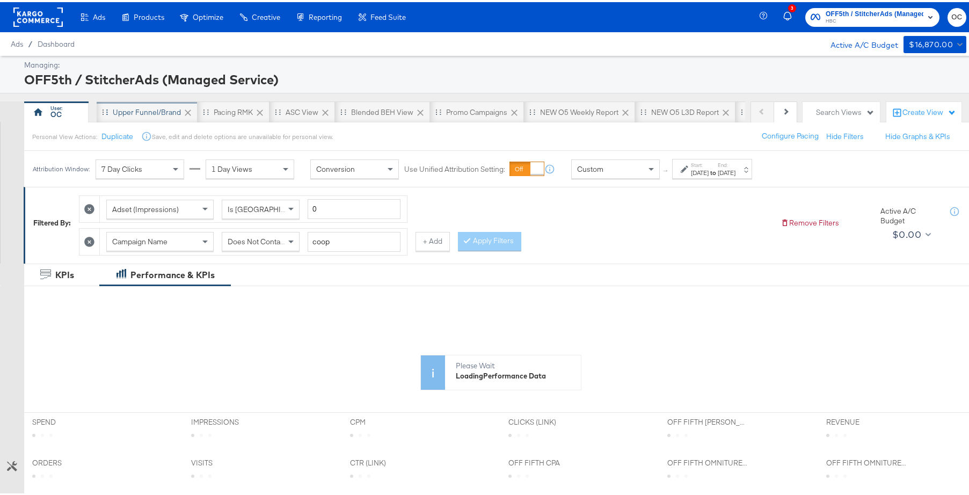
click at [140, 113] on div "Upper Funnel/Brand" at bounding box center [147, 110] width 68 height 10
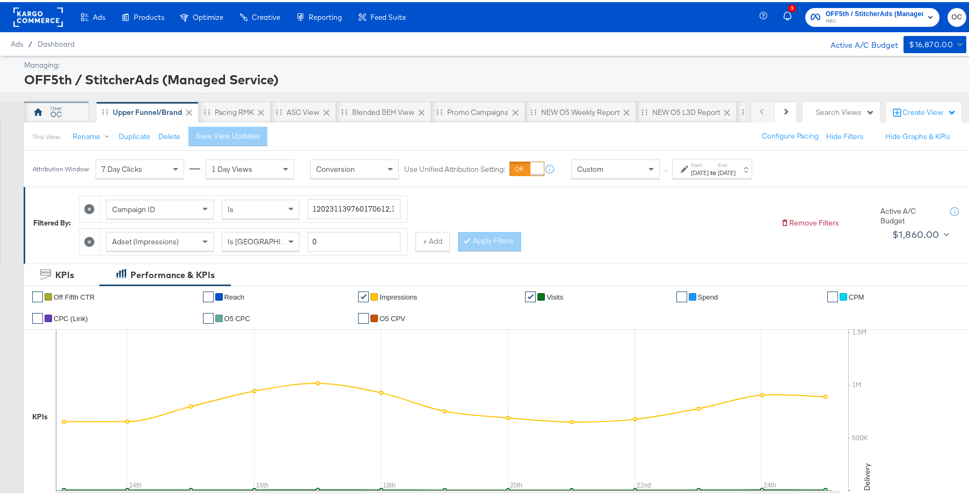
click at [72, 118] on div "OC" at bounding box center [56, 109] width 64 height 21
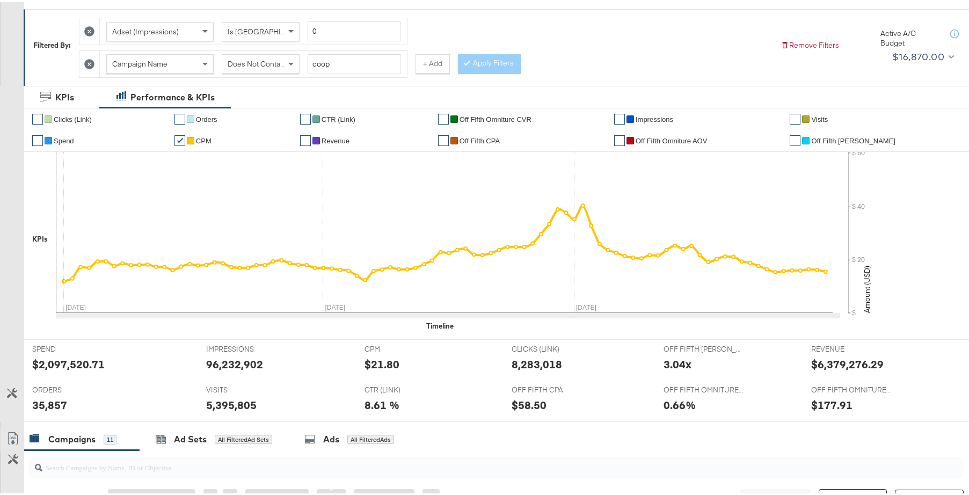
scroll to position [233, 0]
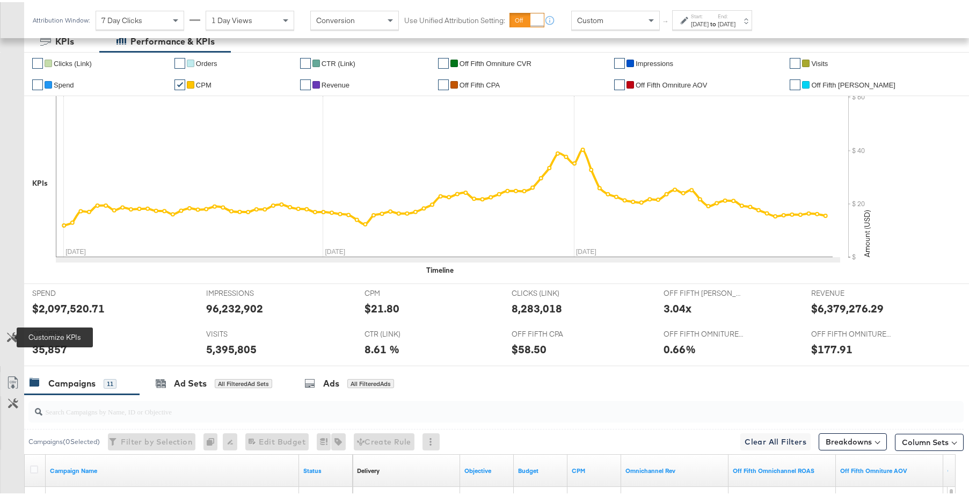
click at [15, 338] on icon at bounding box center [12, 335] width 10 height 10
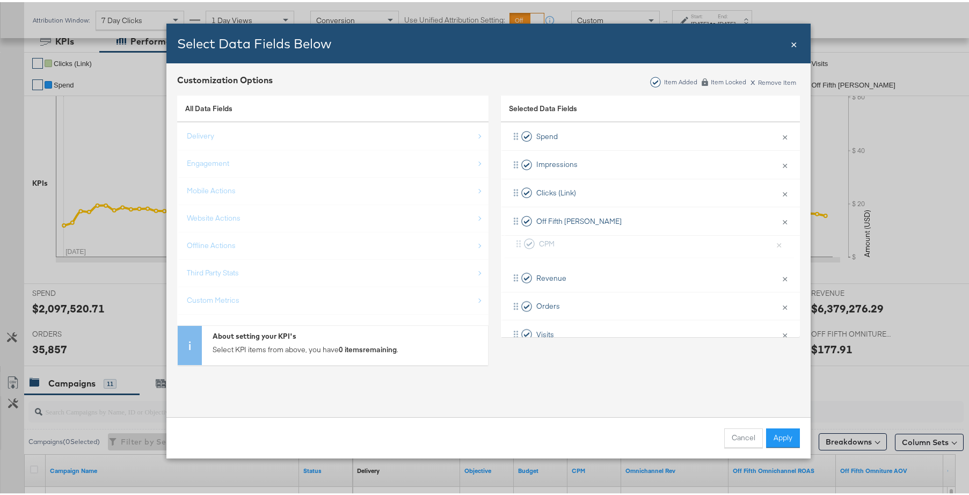
drag, startPoint x: 514, startPoint y: 191, endPoint x: 521, endPoint y: 247, distance: 56.9
click at [521, 247] on div "Spend × Remove from KPIs Impressions × Remove from KPIs CPM × Remove from KPIs …" at bounding box center [650, 289] width 299 height 339
click at [774, 436] on button "Apply" at bounding box center [783, 435] width 34 height 19
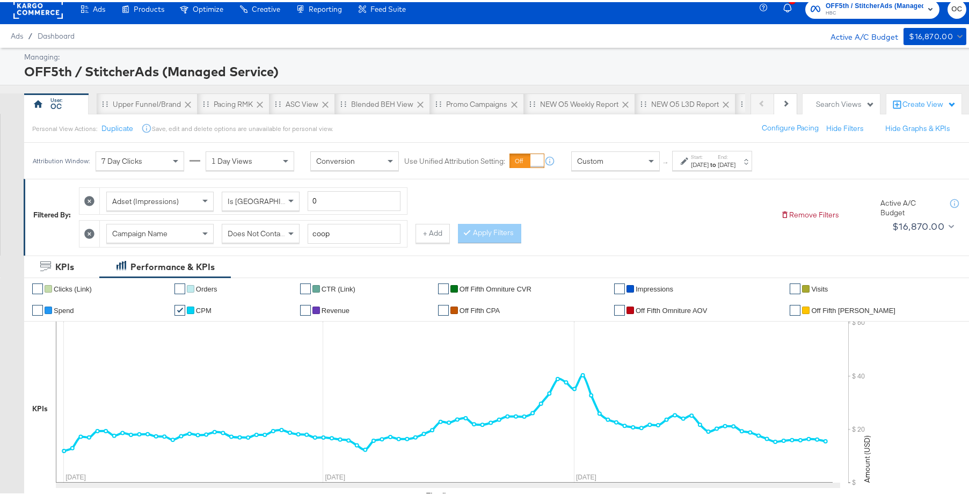
scroll to position [0, 0]
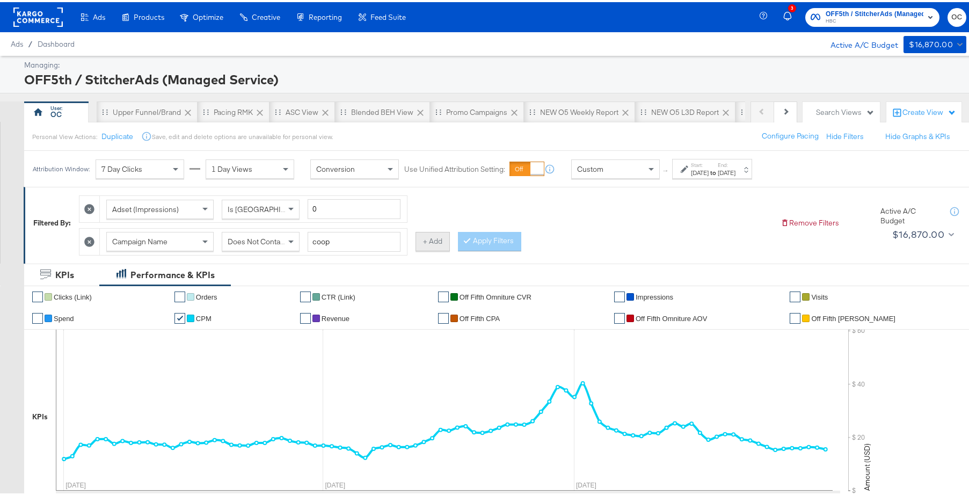
click at [431, 243] on button "+ Add" at bounding box center [432, 239] width 34 height 19
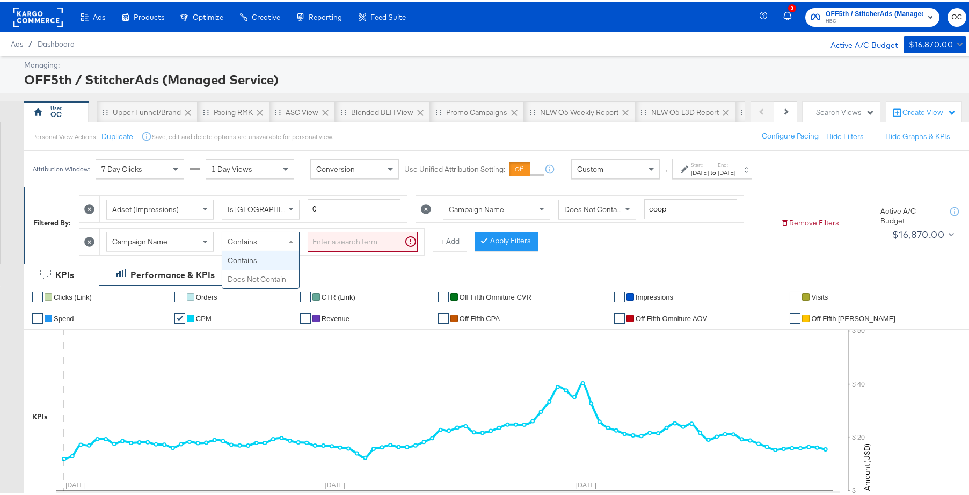
click at [294, 245] on span at bounding box center [292, 239] width 13 height 18
click at [331, 247] on input "search" at bounding box center [363, 240] width 110 height 20
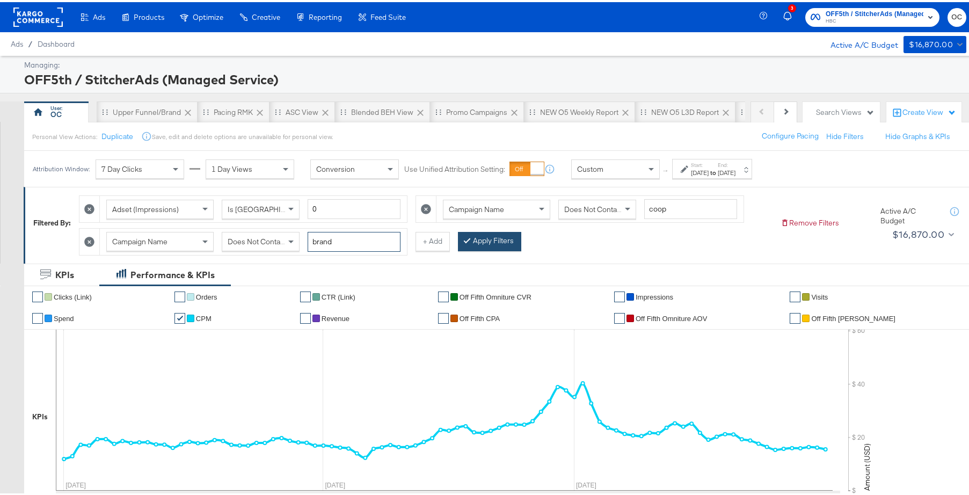
type input "brand"
click at [506, 246] on button "Apply Filters" at bounding box center [489, 239] width 63 height 19
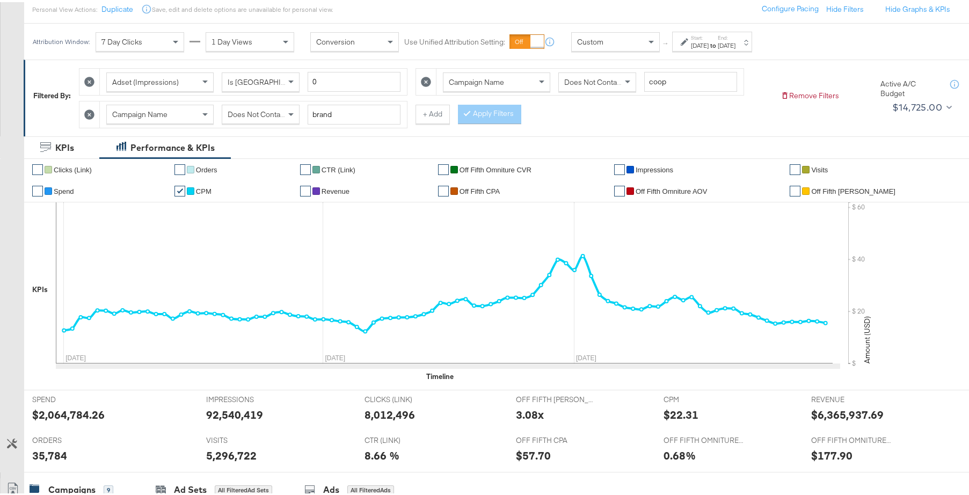
scroll to position [117, 0]
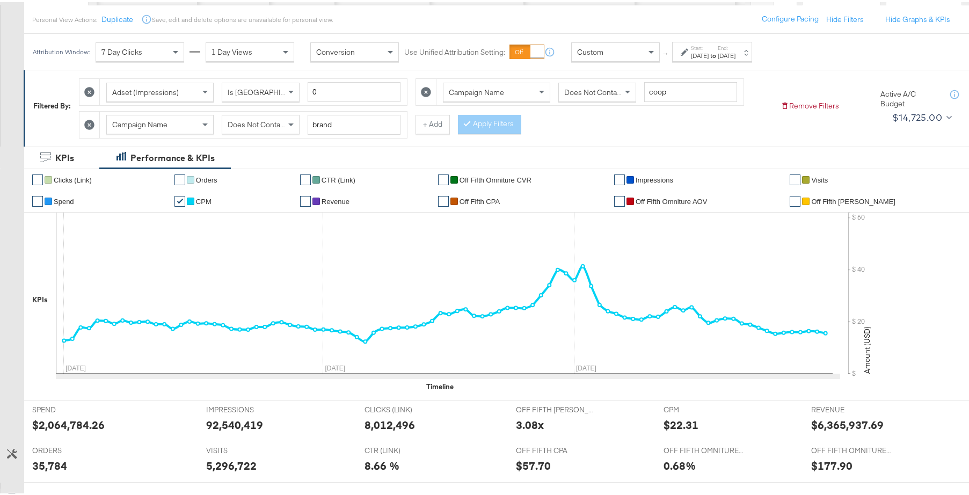
click at [94, 123] on icon at bounding box center [89, 123] width 10 height 10
click at [495, 126] on button "Apply Filters" at bounding box center [489, 122] width 63 height 19
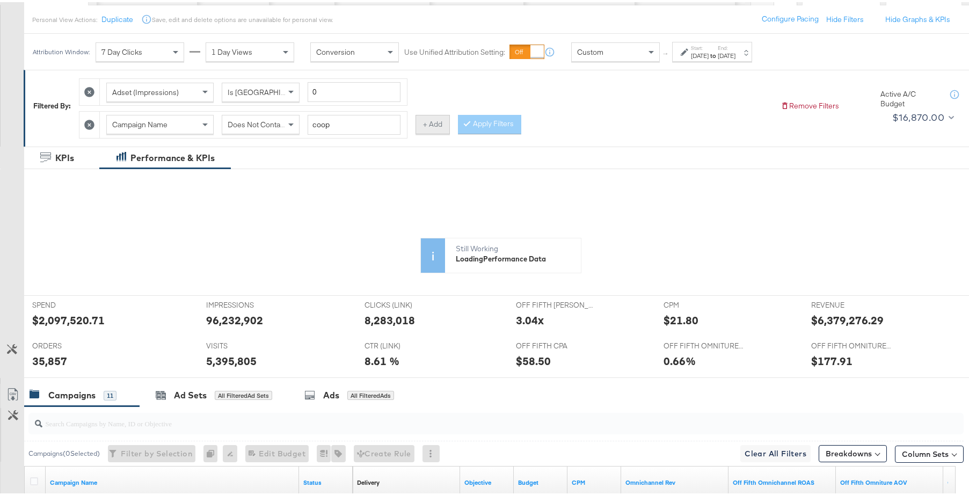
click at [442, 126] on button "+ Add" at bounding box center [432, 122] width 34 height 19
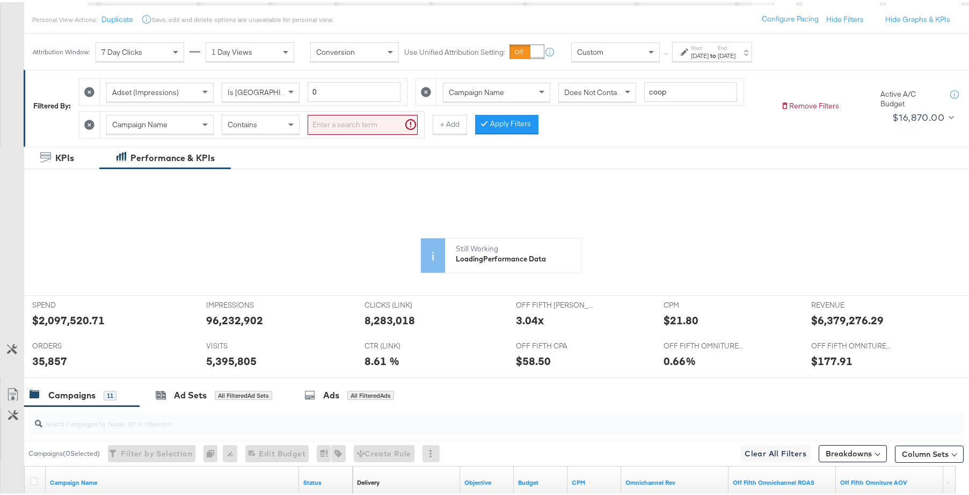
click at [274, 133] on div "Campaign Name Contains" at bounding box center [262, 122] width 324 height 26
click at [233, 120] on span "Contains" at bounding box center [243, 123] width 30 height 10
click at [347, 122] on input "search" at bounding box center [363, 123] width 110 height 20
type input "brand"
click at [578, 136] on div "Adset (Impressions) Is Greater Than 0 Campaign Name Does Not Contain coop Campa…" at bounding box center [425, 103] width 693 height 65
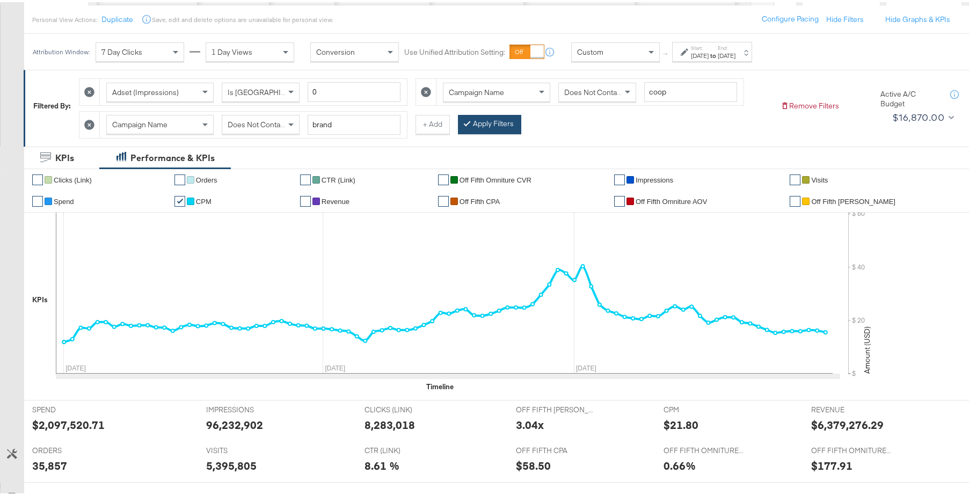
click at [488, 128] on button "Apply Filters" at bounding box center [489, 122] width 63 height 19
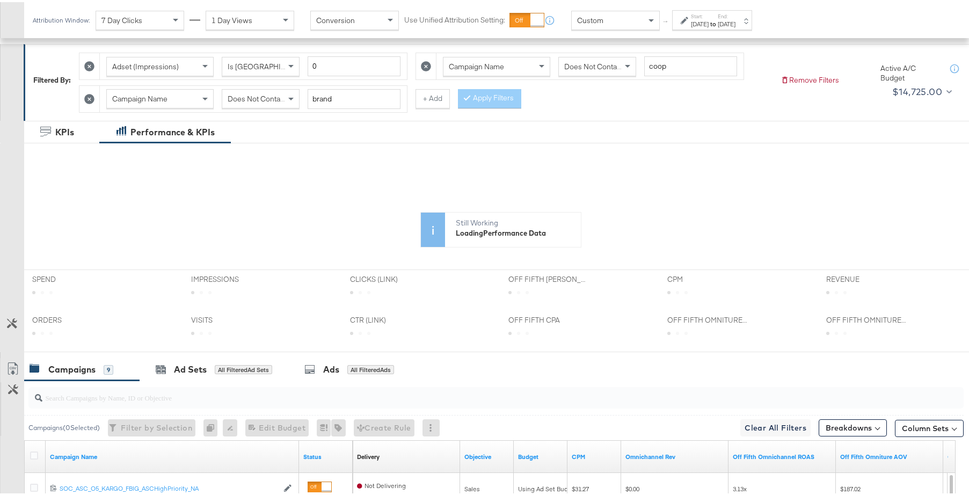
scroll to position [142, 0]
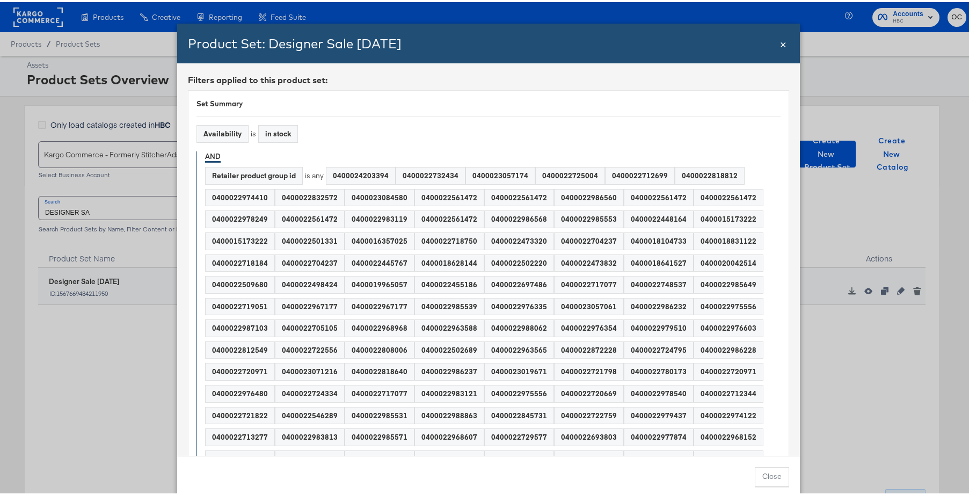
click at [781, 42] on span "×" at bounding box center [783, 41] width 6 height 14
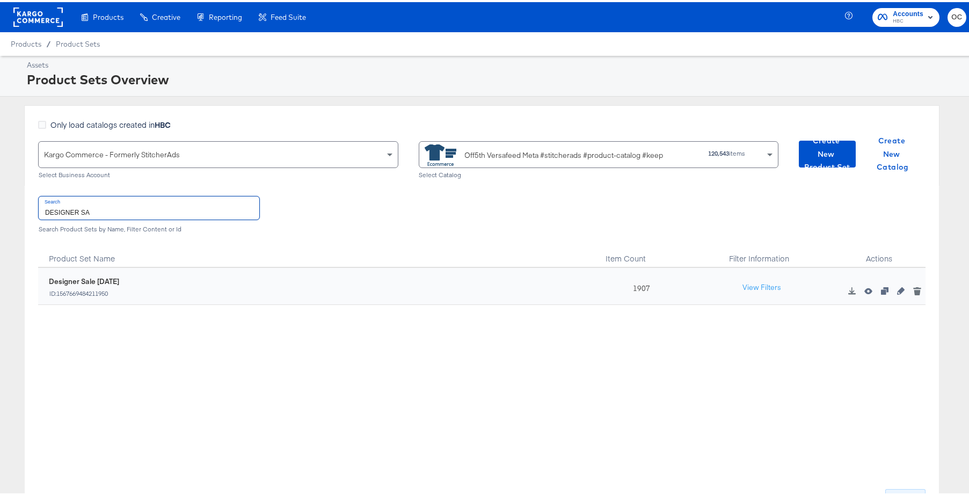
drag, startPoint x: 86, startPoint y: 203, endPoint x: 52, endPoint y: 215, distance: 35.8
click at [40, 212] on input "DESIGNER SA" at bounding box center [149, 205] width 221 height 23
click at [91, 207] on input "DESIGNER SA" at bounding box center [149, 205] width 221 height 23
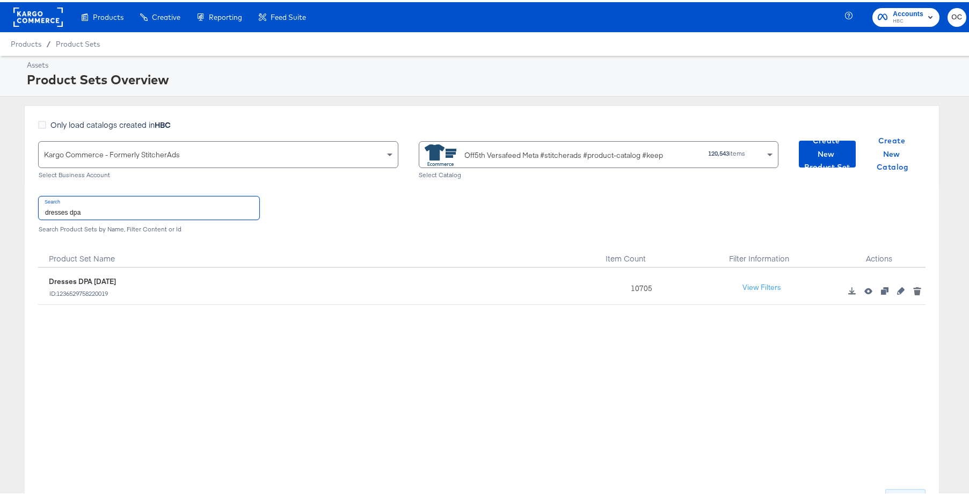
type input "dresses dpa"
click at [897, 289] on icon "button" at bounding box center [901, 289] width 8 height 8
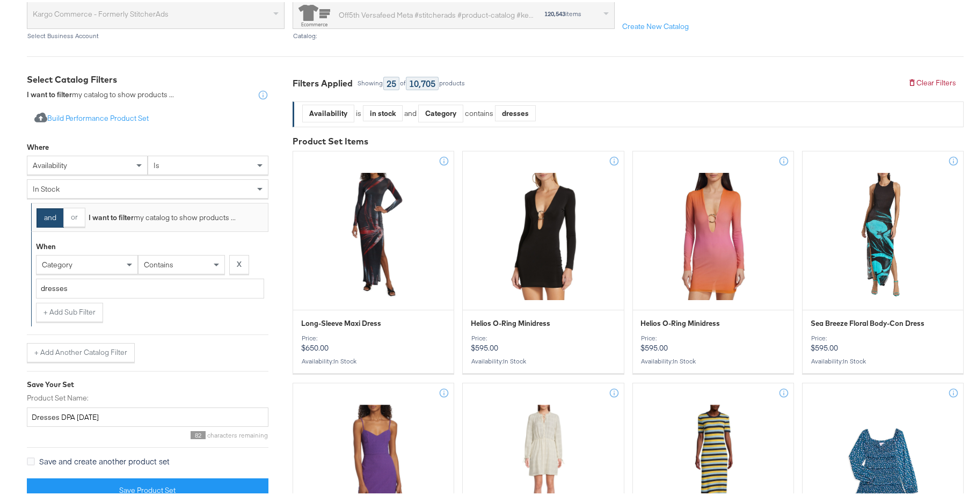
scroll to position [46, 0]
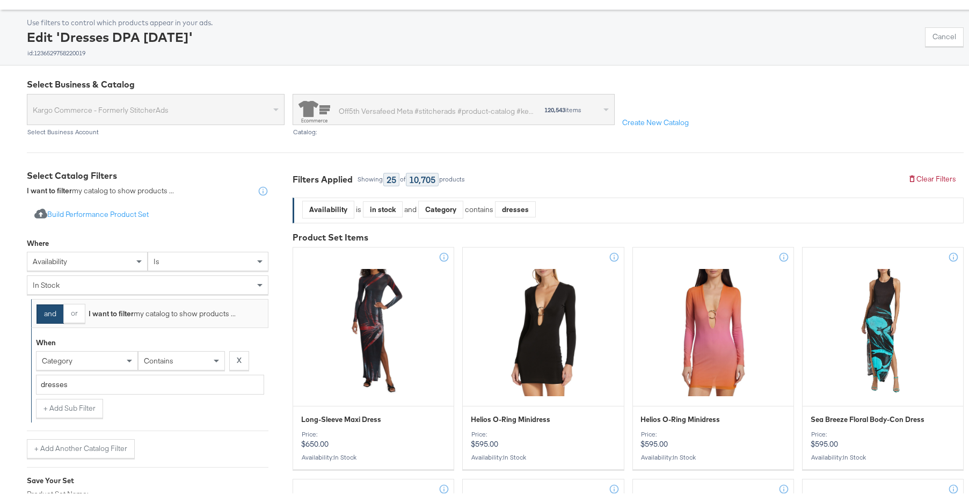
click at [50, 311] on button "and" at bounding box center [49, 311] width 27 height 19
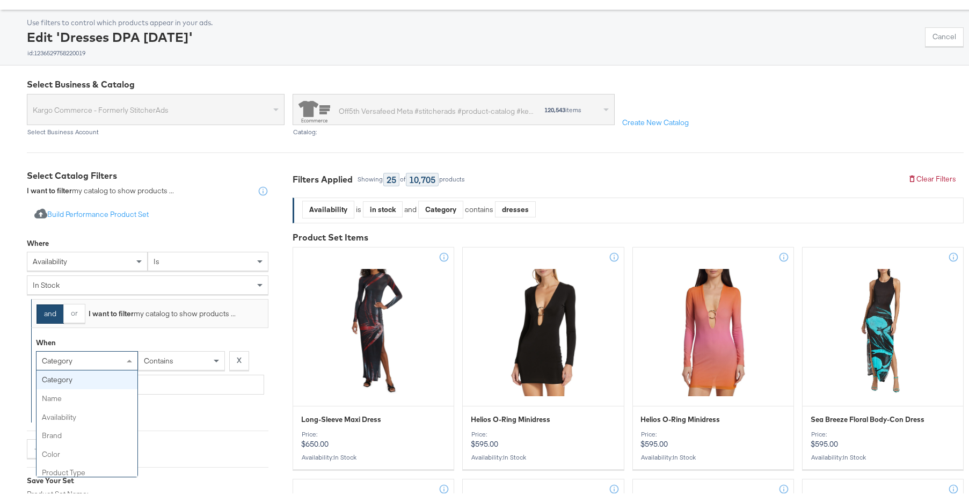
click at [91, 355] on div "category" at bounding box center [86, 358] width 101 height 18
type input "ret"
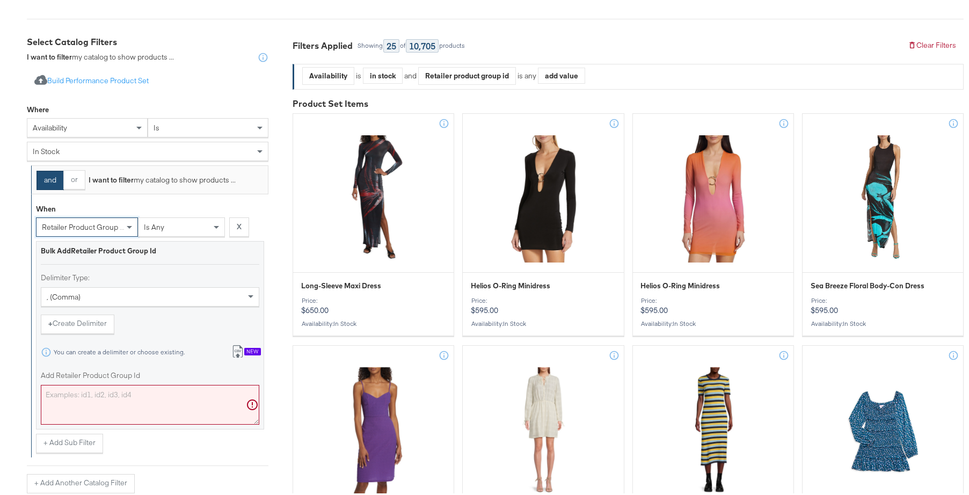
scroll to position [200, 0]
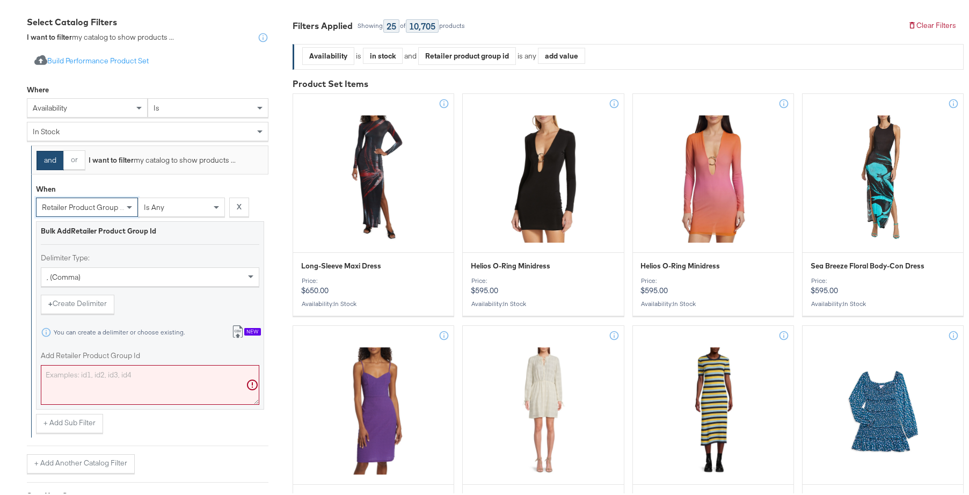
click at [94, 383] on textarea "Add Retailer Product Group Id" at bounding box center [150, 383] width 218 height 40
paste textarea "0400021944122,0400021944113,0400021355300,0400022320301,0400020295996,040002215…"
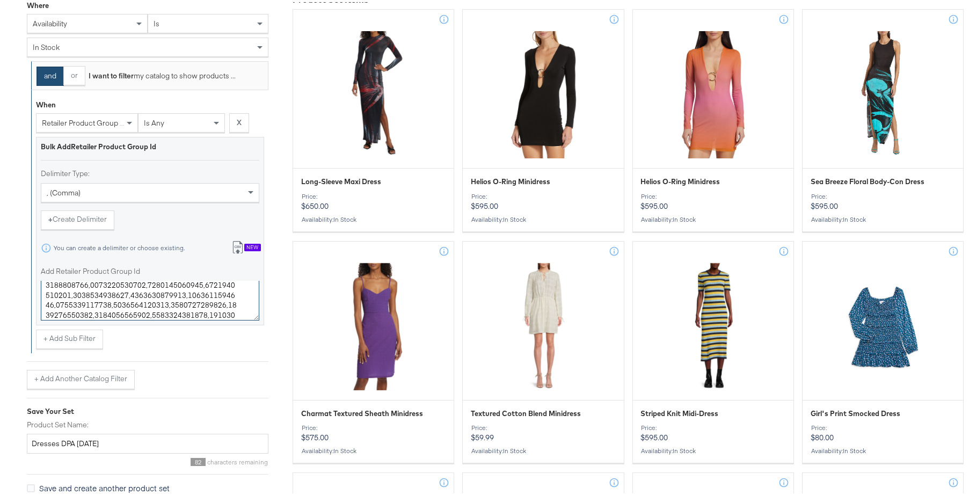
scroll to position [287, 0]
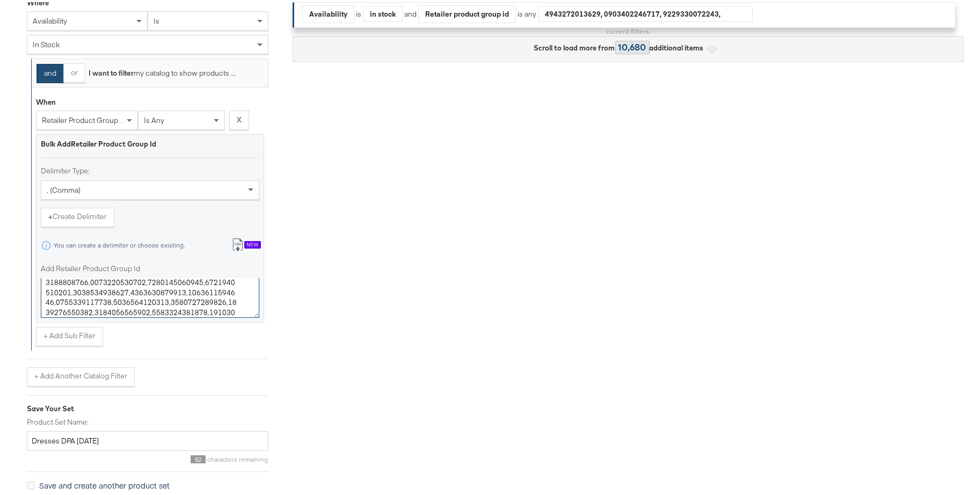
type textarea "0400021944122,0400021944113,0400021355300,0400022320301,0400020295996,040002215…"
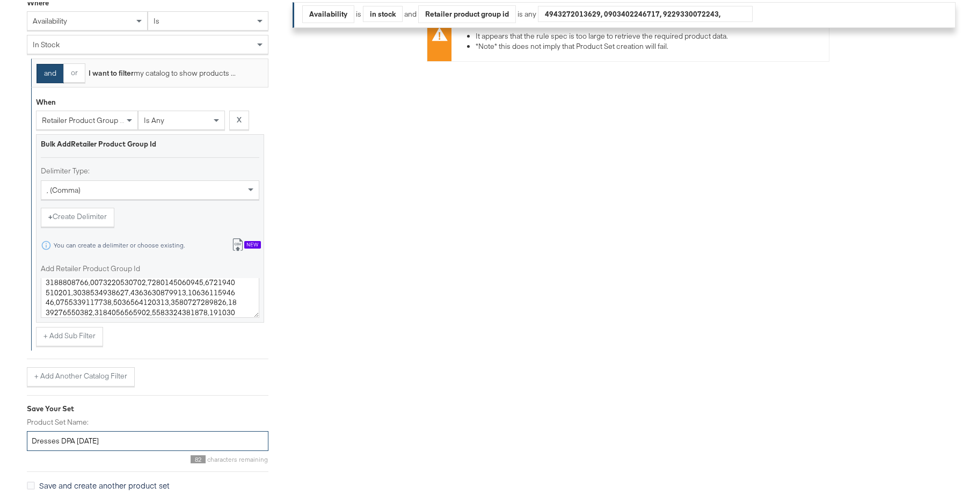
drag, startPoint x: 92, startPoint y: 437, endPoint x: 76, endPoint y: 438, distance: 16.1
click at [76, 438] on input "Dresses DPA JULY25" at bounding box center [148, 439] width 242 height 20
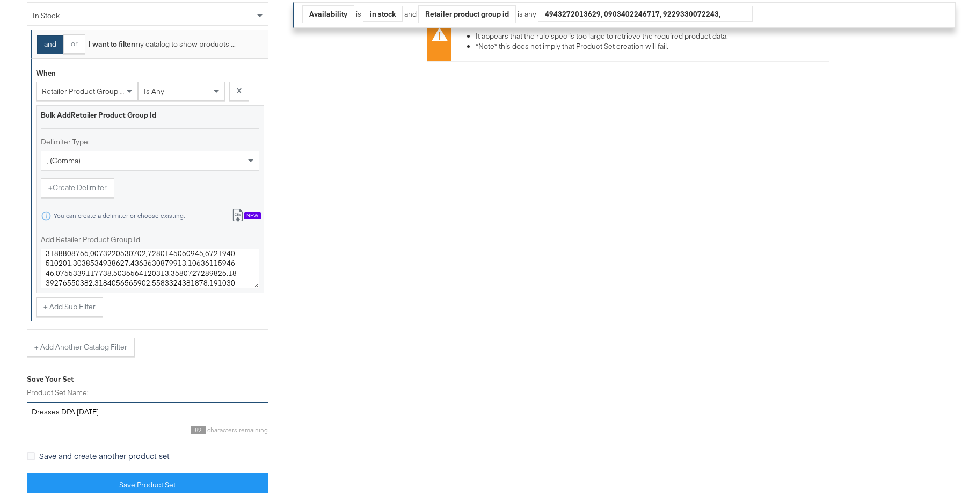
scroll to position [320, 0]
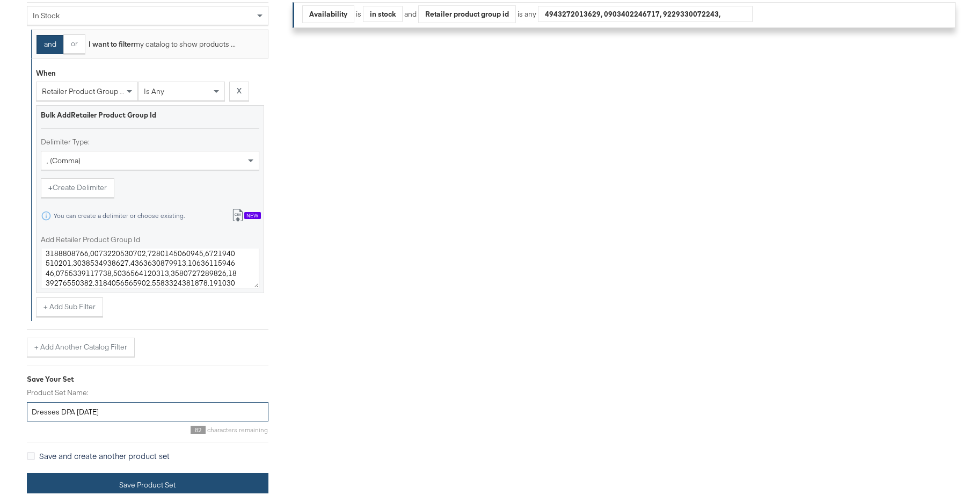
type input "Dresses DPA SEPT25"
click at [198, 474] on button "Save Product Set" at bounding box center [148, 483] width 242 height 24
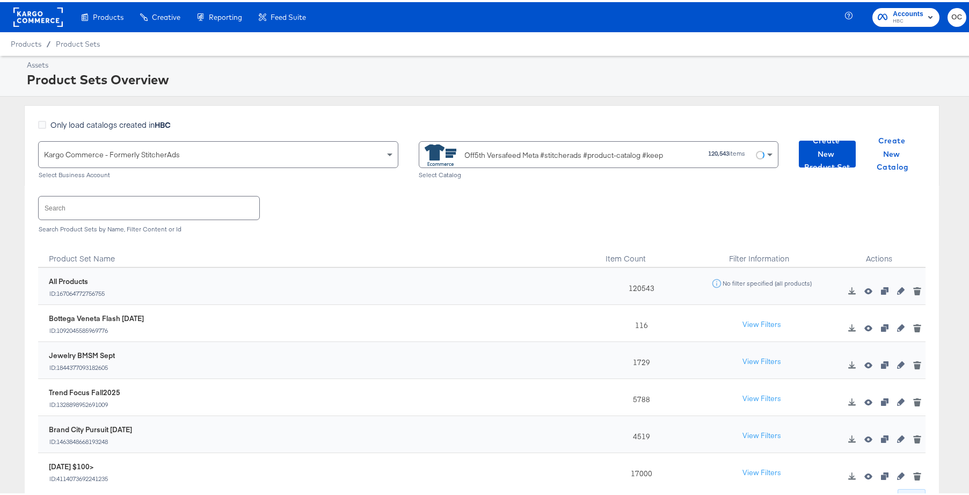
click at [165, 203] on input "text" at bounding box center [149, 205] width 221 height 23
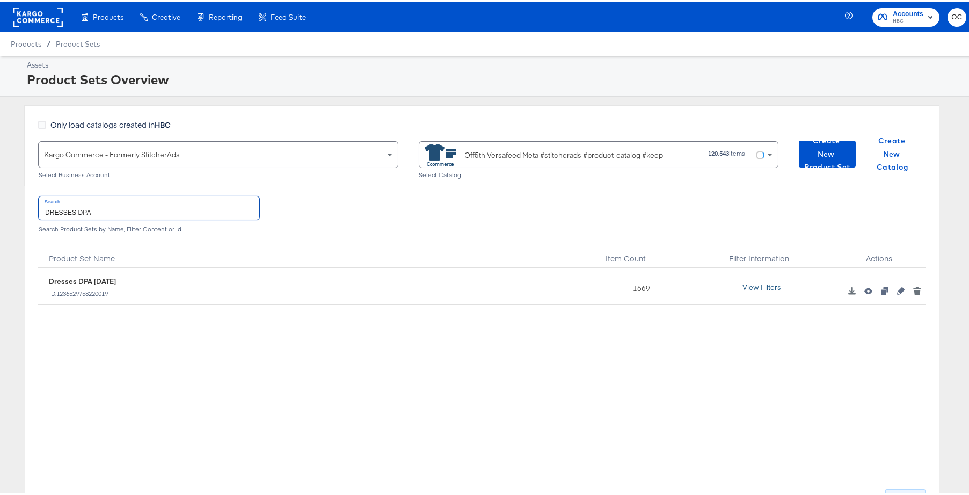
type input "DRESSES DPA"
click at [766, 287] on button "View Filters" at bounding box center [762, 285] width 54 height 19
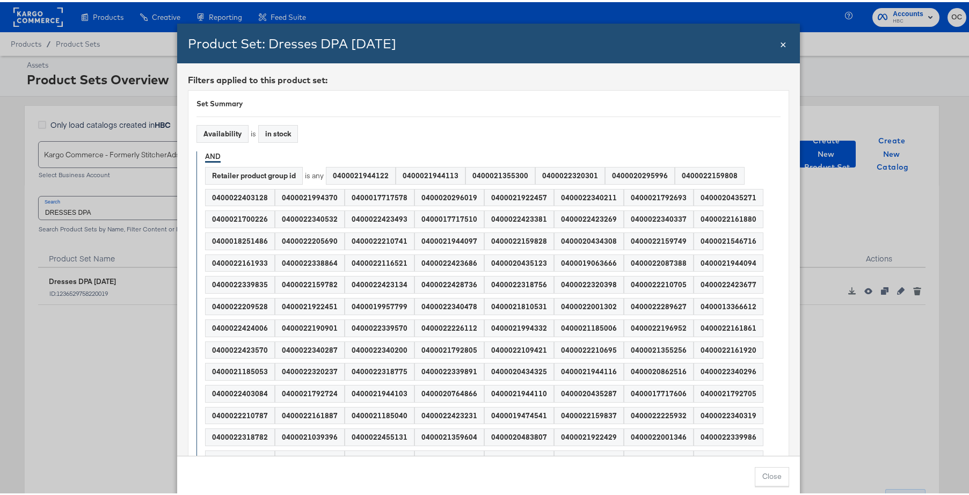
click at [781, 42] on span "×" at bounding box center [783, 41] width 6 height 14
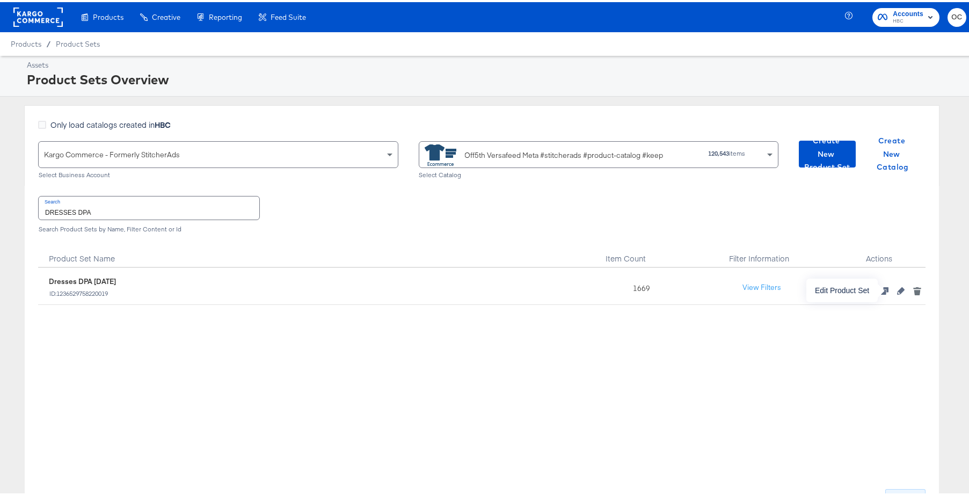
click at [897, 292] on icon "button" at bounding box center [901, 289] width 8 height 8
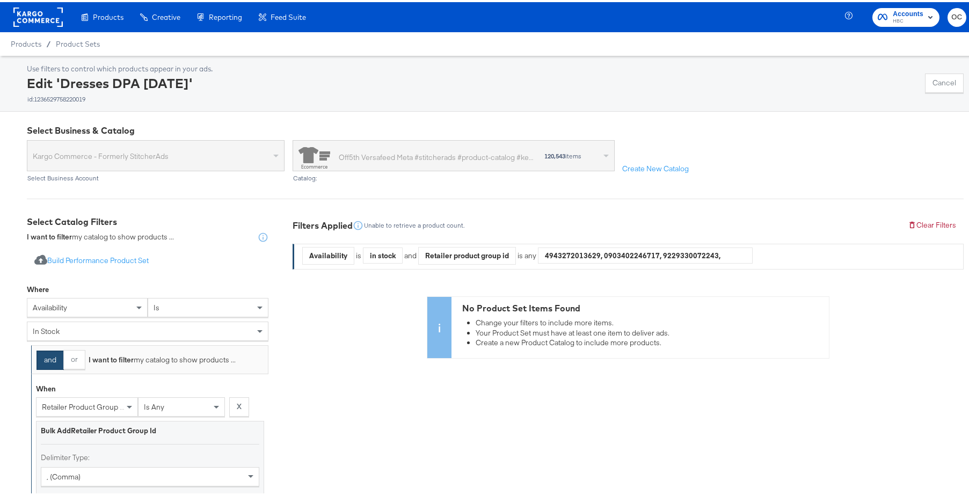
scroll to position [320, 0]
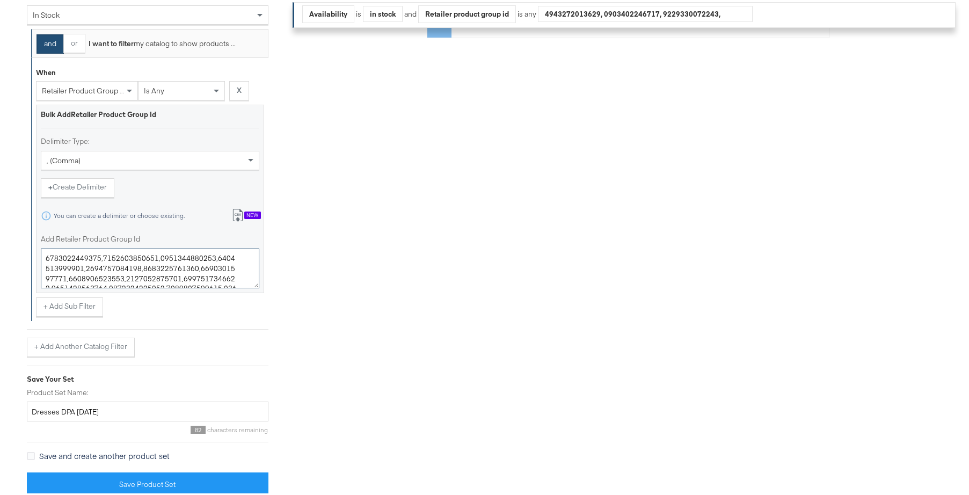
click at [144, 266] on textarea "Add Retailer Product Group Id" at bounding box center [150, 266] width 218 height 40
paste textarea "400022741955 400019292109 400022955936 400022723916 400022698138 400022548097 4…"
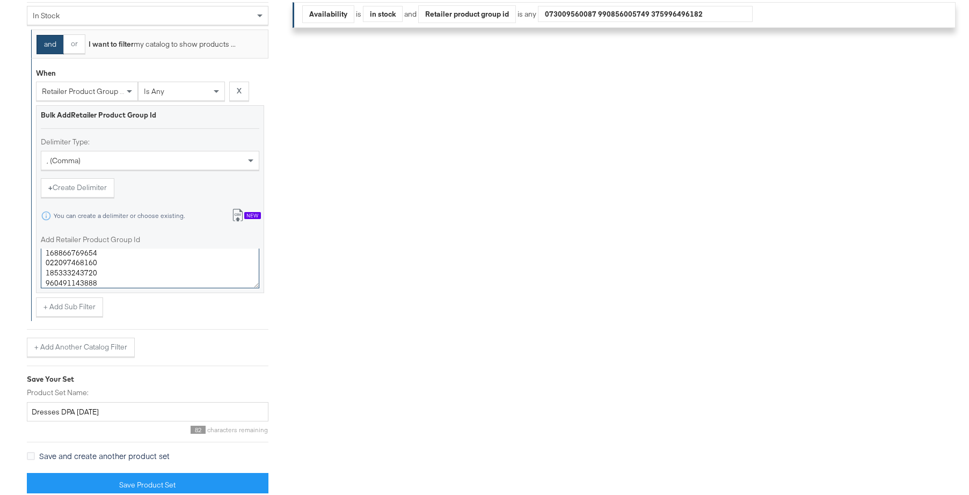
type textarea "0400021944122,0400021944113,0400021355300,0400022320301,0400020295996,040002215…"
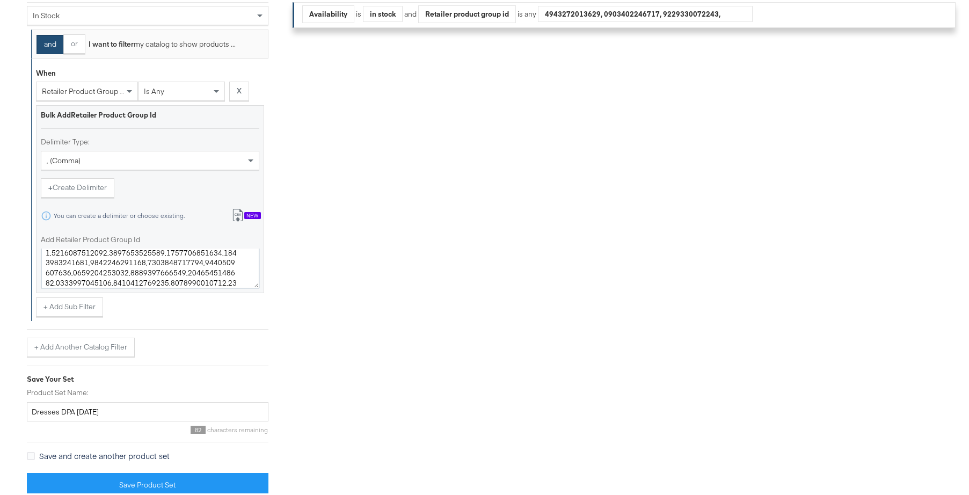
click at [199, 263] on textarea "Add Retailer Product Group Id" at bounding box center [150, 266] width 218 height 40
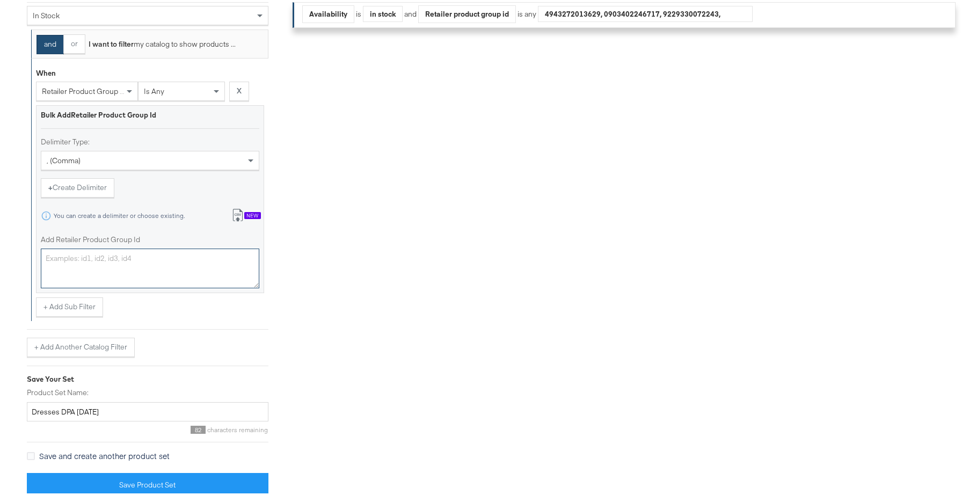
scroll to position [0, 0]
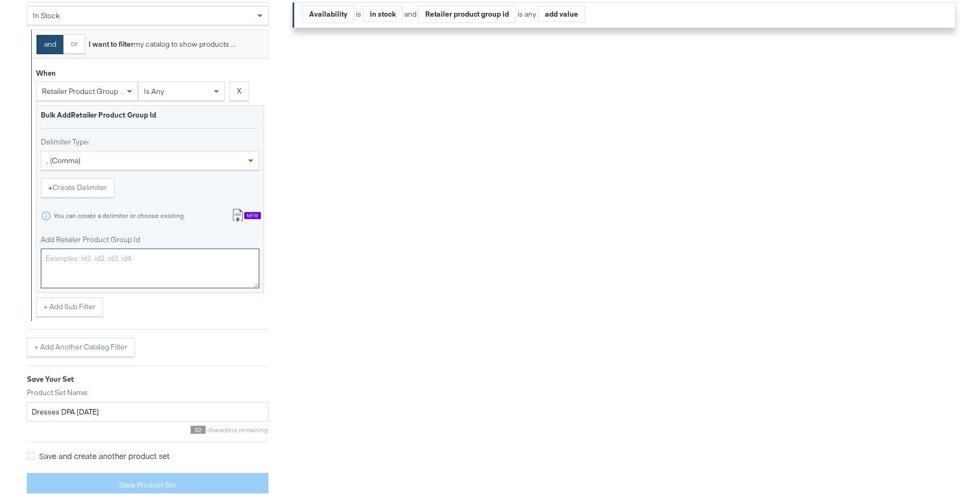
paste textarea "0400022741955,0400019292109,0400022955936,0400022723916,0400022698138,040002254…"
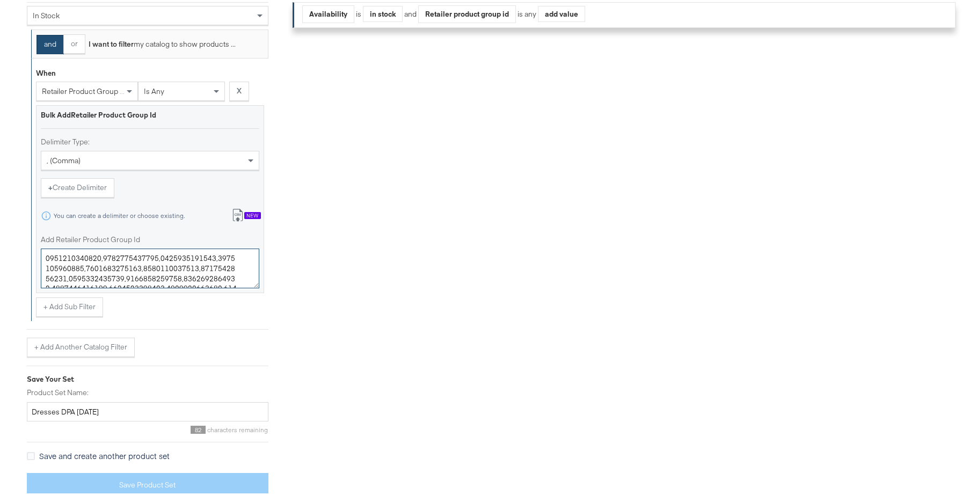
scroll to position [1192, 0]
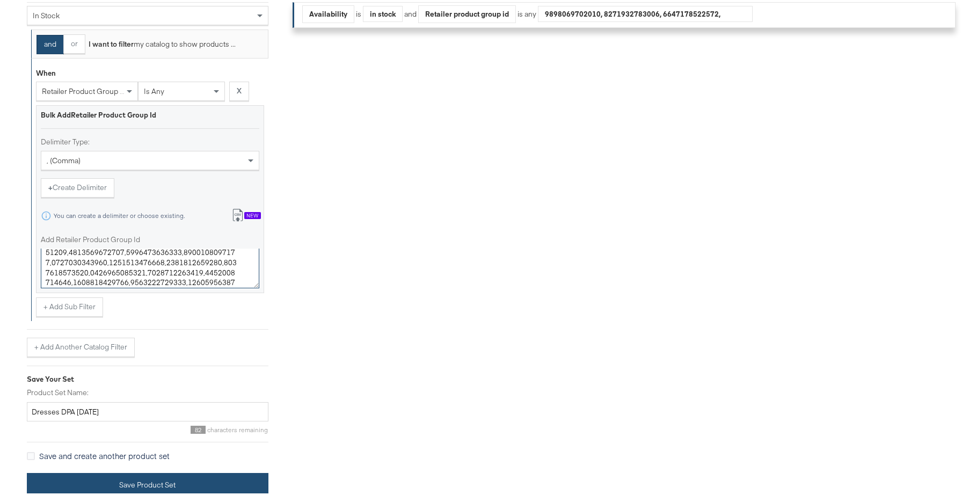
type textarea "0400022741955,0400019292109,0400022955936,0400022723916,0400022698138,040002254…"
click at [206, 475] on button "Save Product Set" at bounding box center [148, 483] width 242 height 24
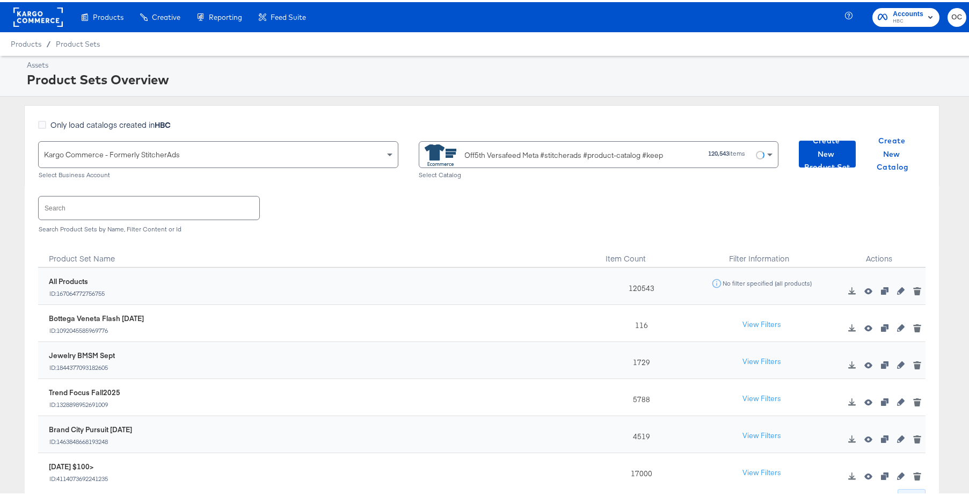
click at [172, 201] on input "text" at bounding box center [149, 205] width 221 height 23
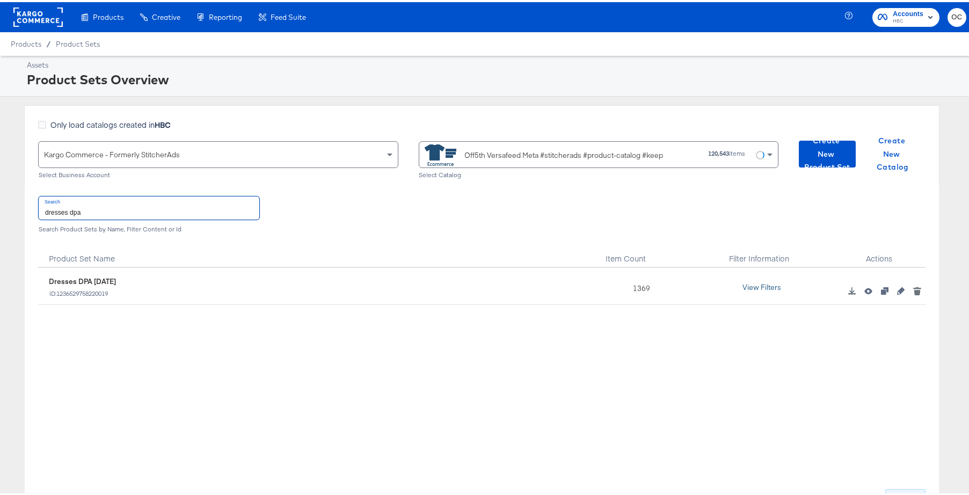
type input "dresses dpa"
click at [762, 288] on button "View Filters" at bounding box center [762, 285] width 54 height 19
